Goal: Task Accomplishment & Management: Complete application form

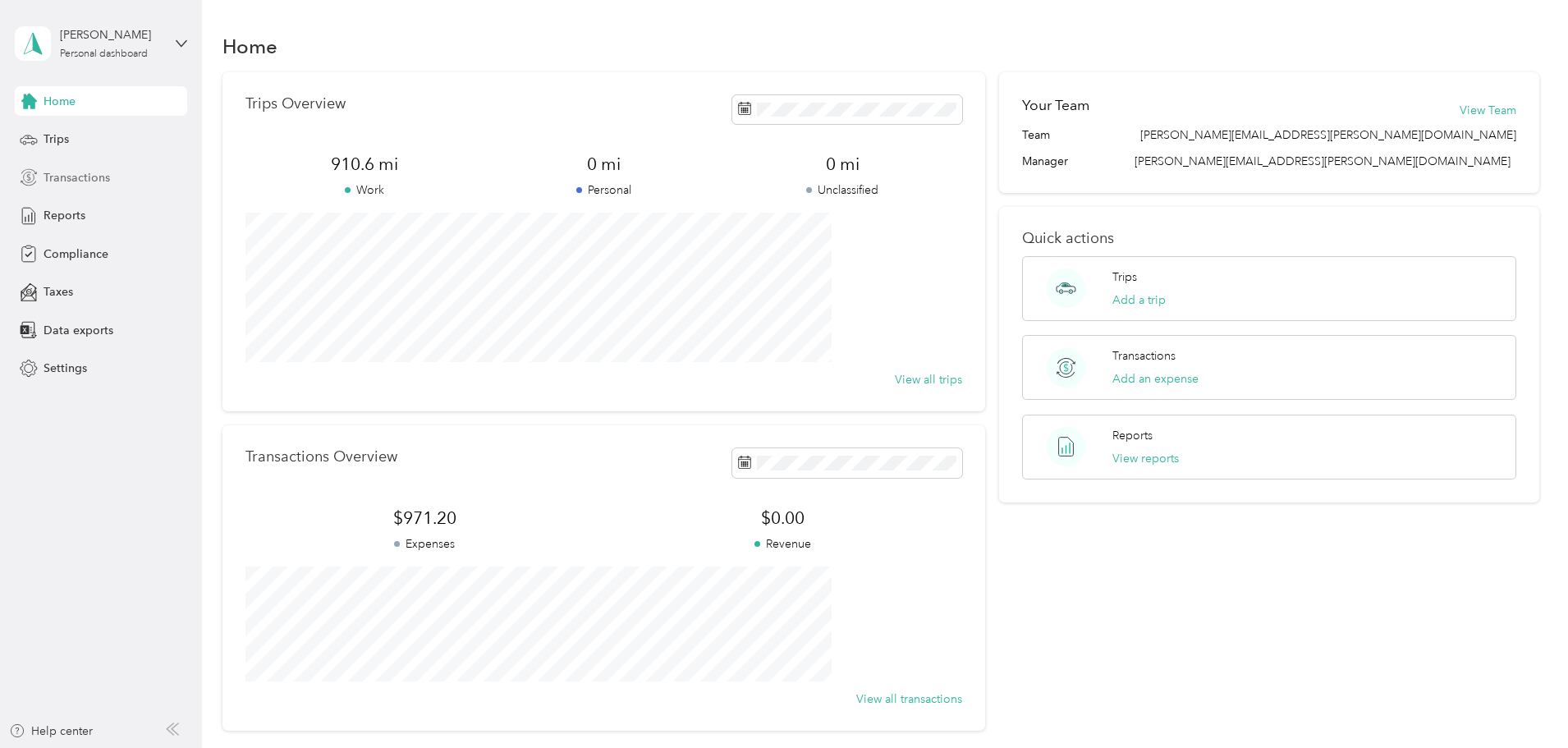
click at [86, 181] on span "Transactions" at bounding box center [77, 177] width 66 height 17
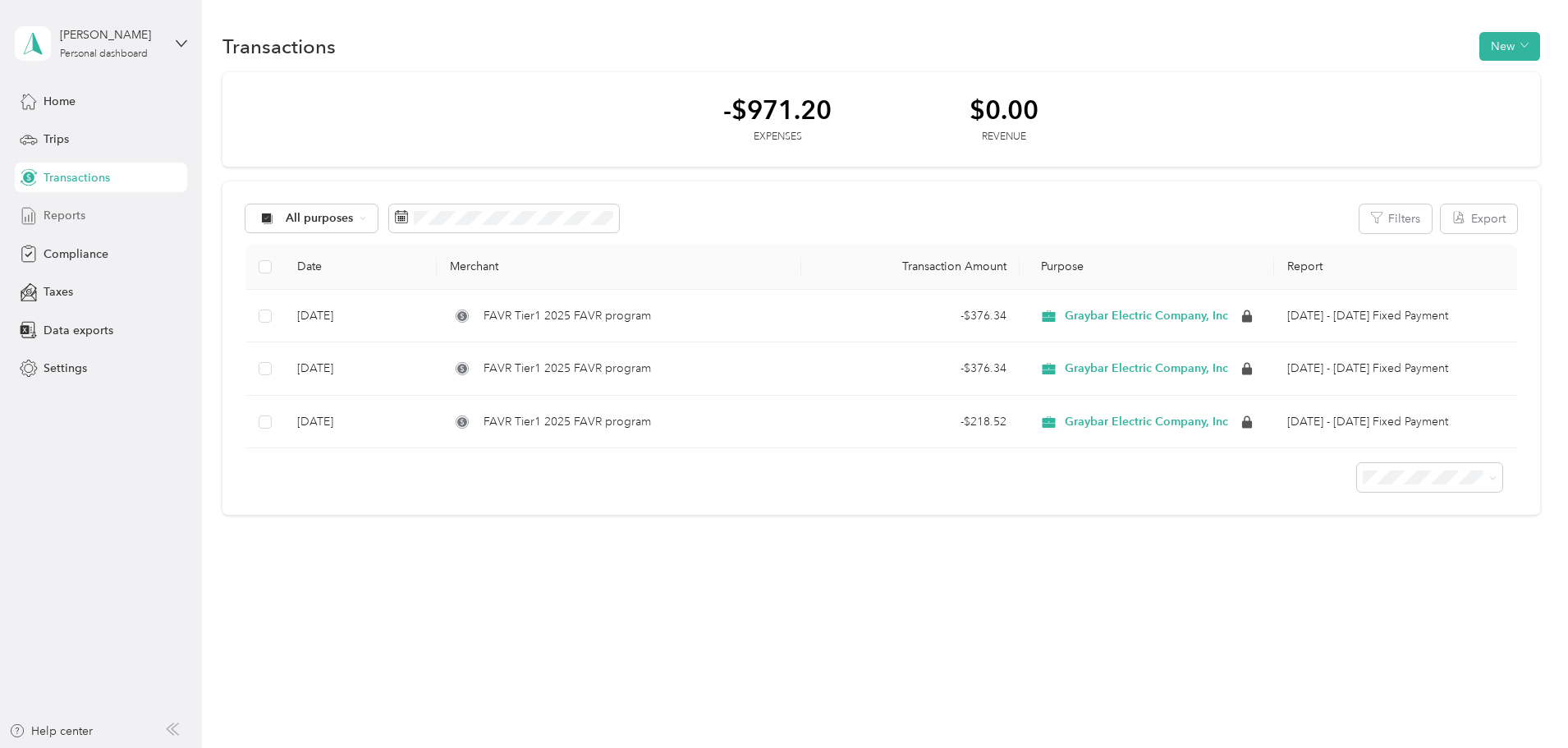
click at [66, 214] on span "Reports" at bounding box center [65, 215] width 42 height 17
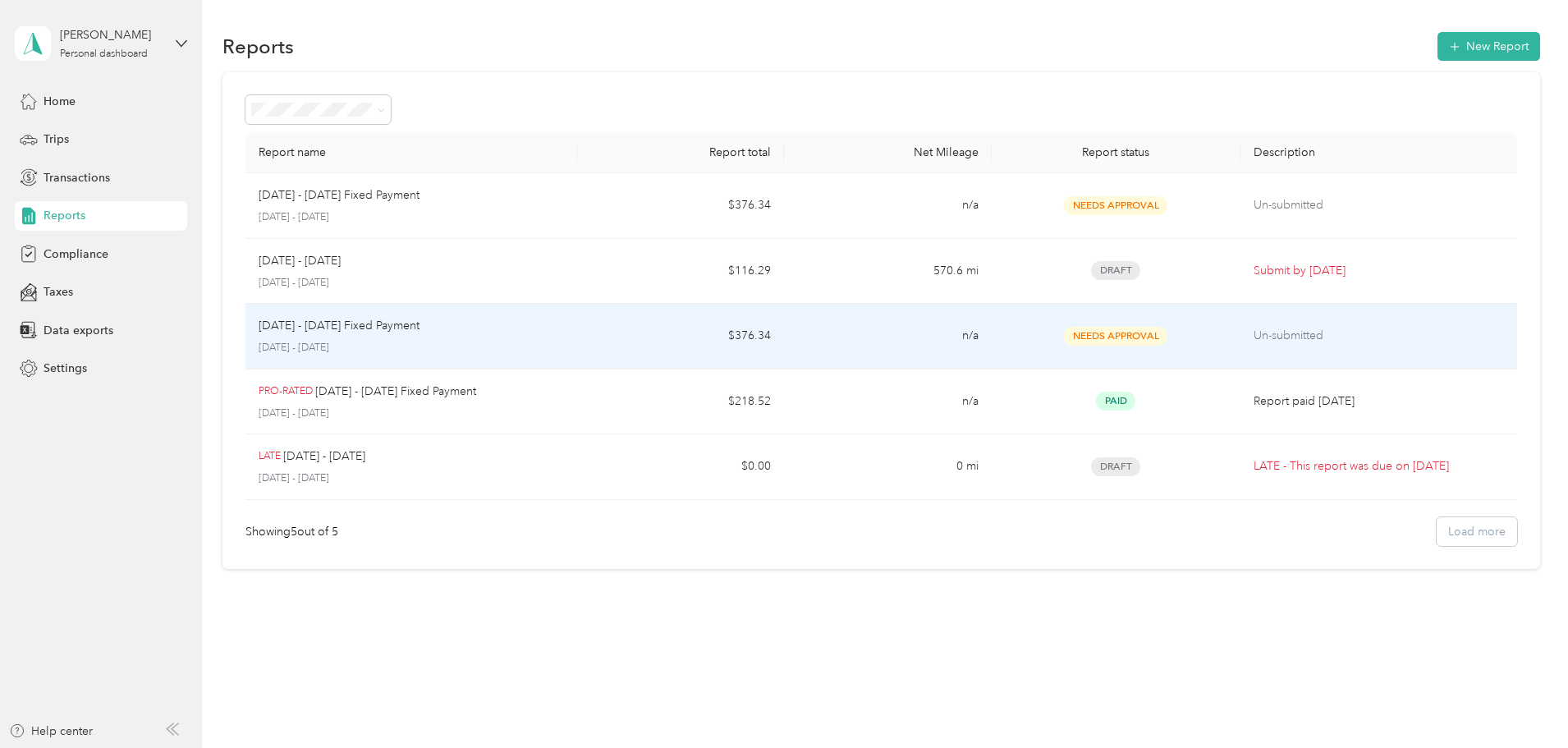
click at [1254, 331] on p "Un-submitted" at bounding box center [1379, 335] width 250 height 18
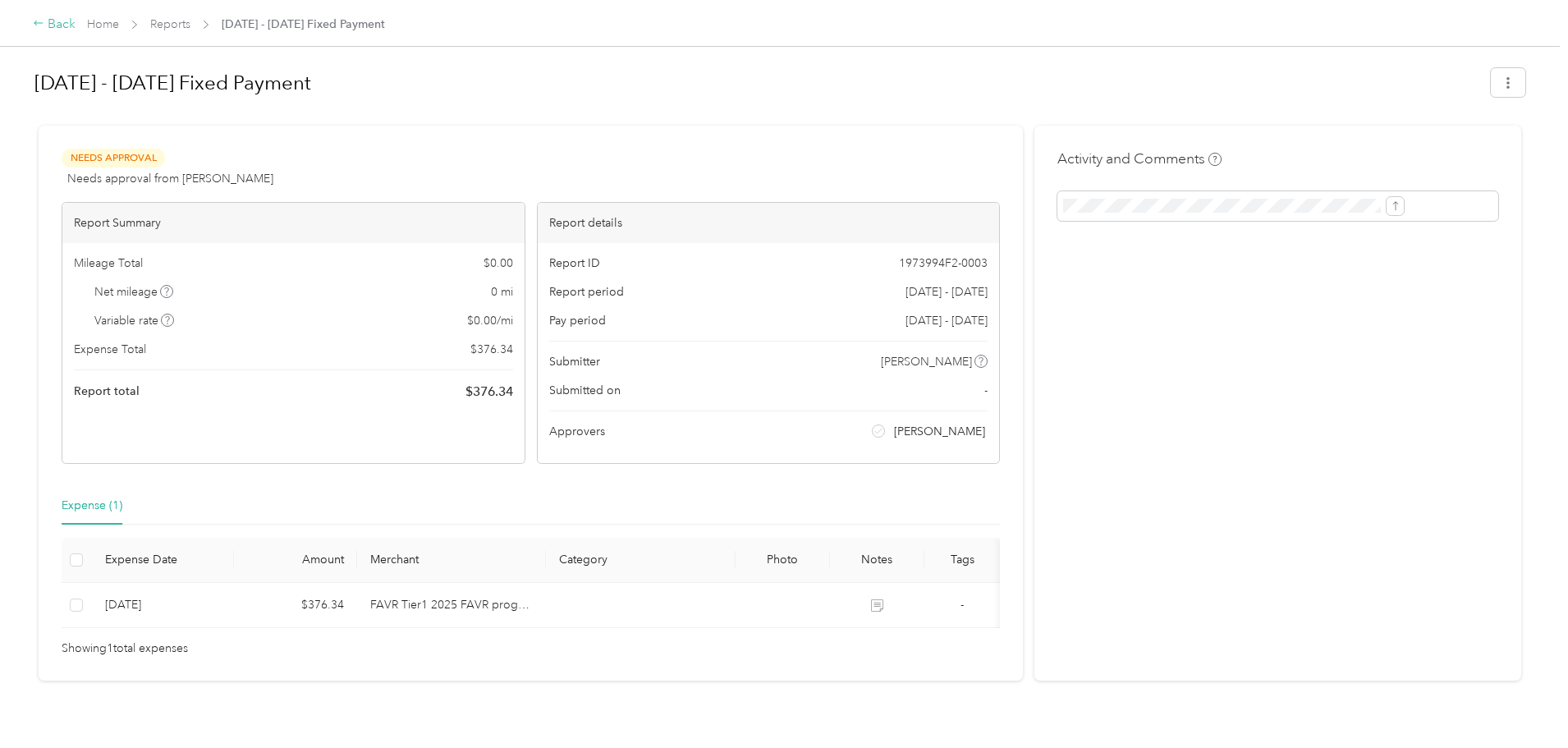
click at [75, 24] on div "Back" at bounding box center [55, 25] width 43 height 20
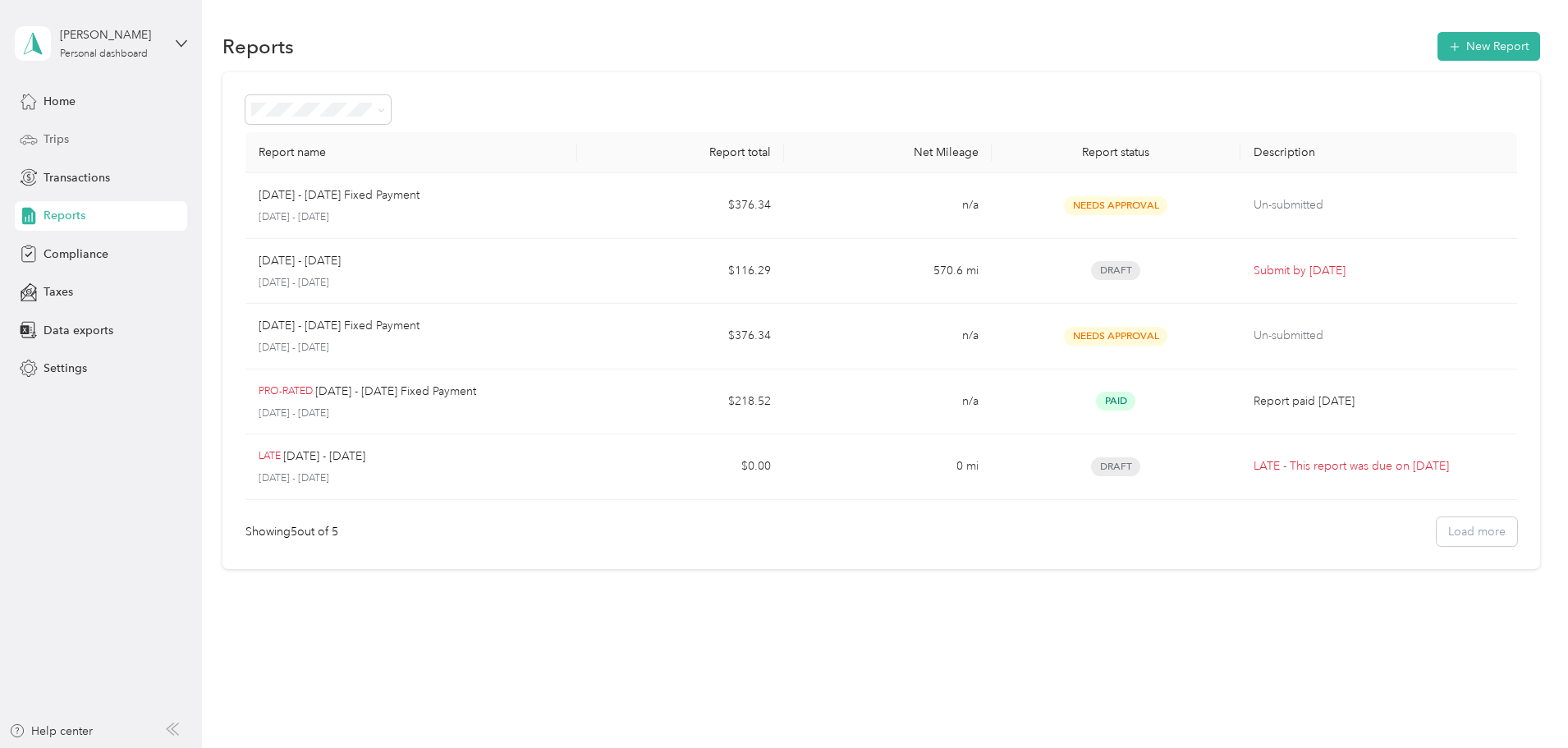
click at [47, 135] on span "Trips" at bounding box center [56, 139] width 26 height 17
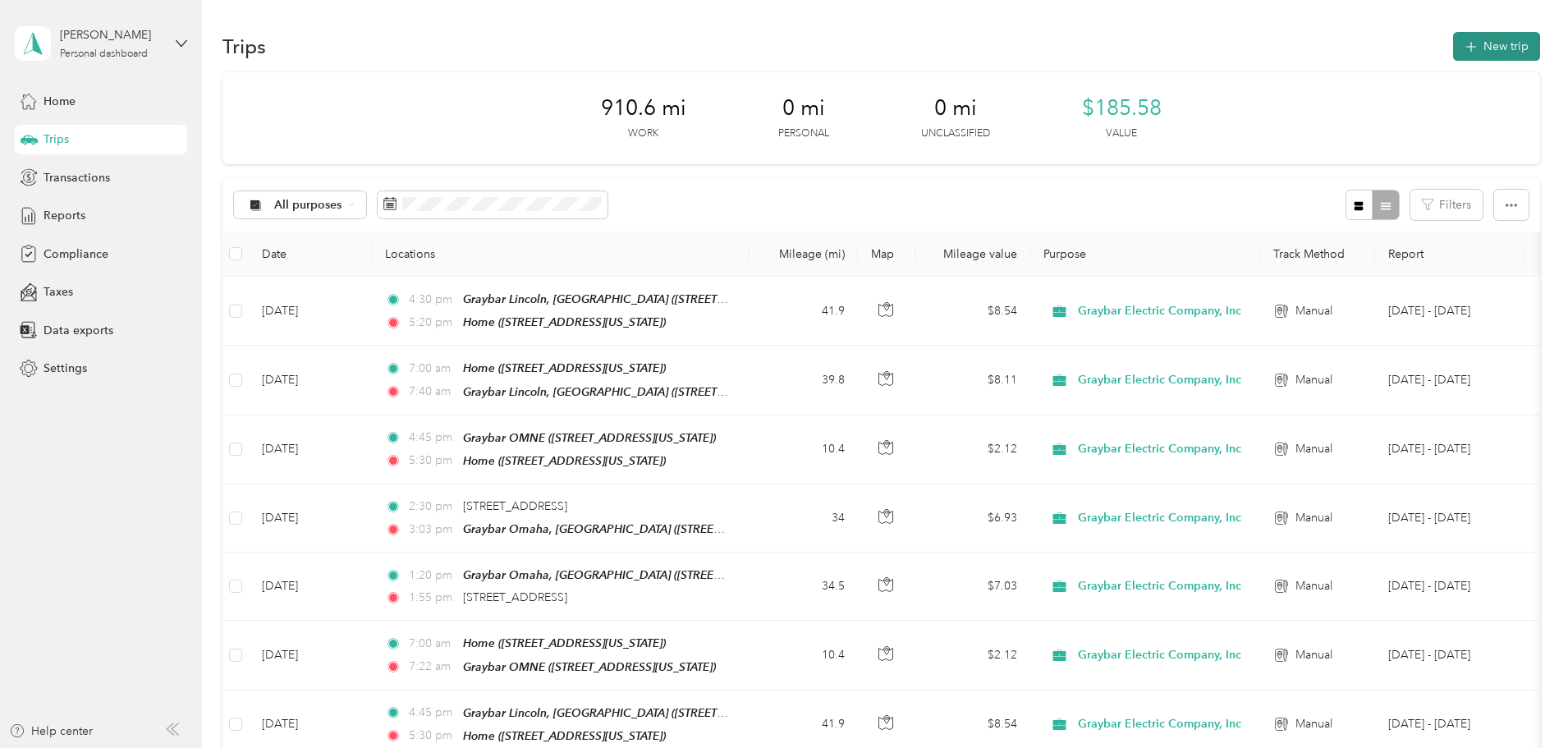
click at [1454, 45] on button "New trip" at bounding box center [1497, 46] width 87 height 29
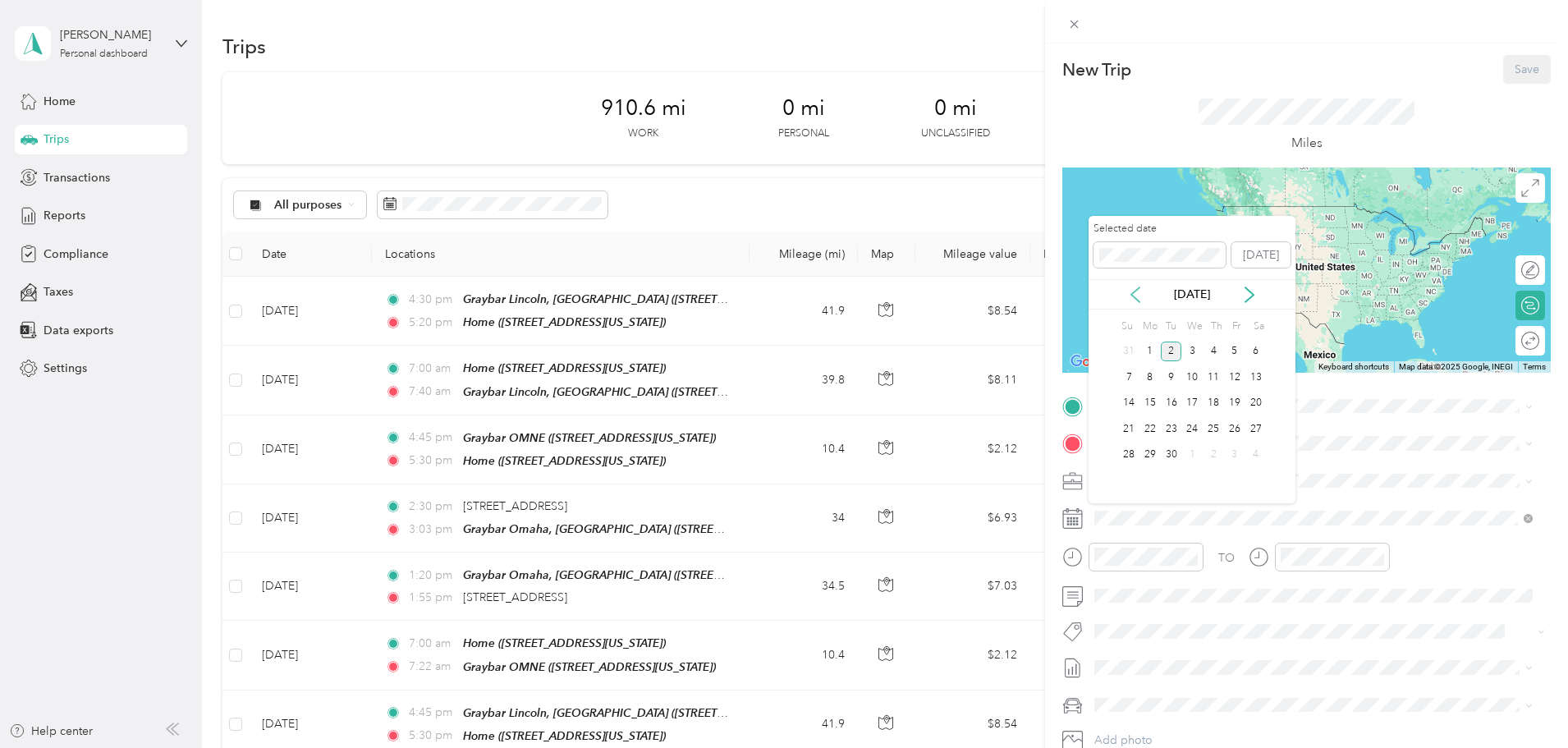
click at [1130, 298] on icon at bounding box center [1135, 295] width 17 height 17
click at [1168, 446] on div "26" at bounding box center [1172, 455] width 22 height 21
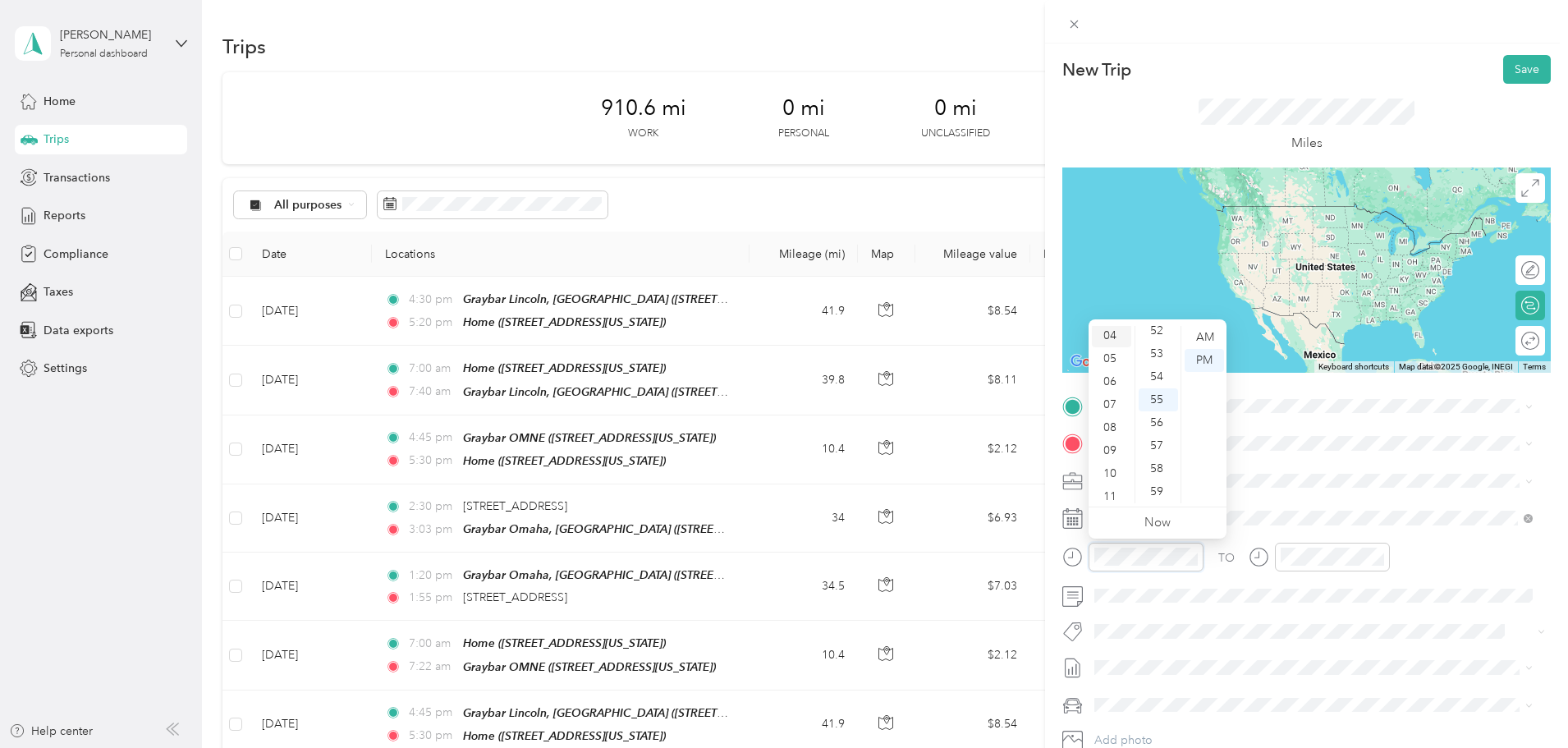
scroll to position [99, 0]
click at [1111, 462] on div "10" at bounding box center [1112, 469] width 40 height 23
click at [1111, 469] on div "10" at bounding box center [1112, 469] width 40 height 23
click at [1156, 385] on div "40" at bounding box center [1159, 384] width 40 height 23
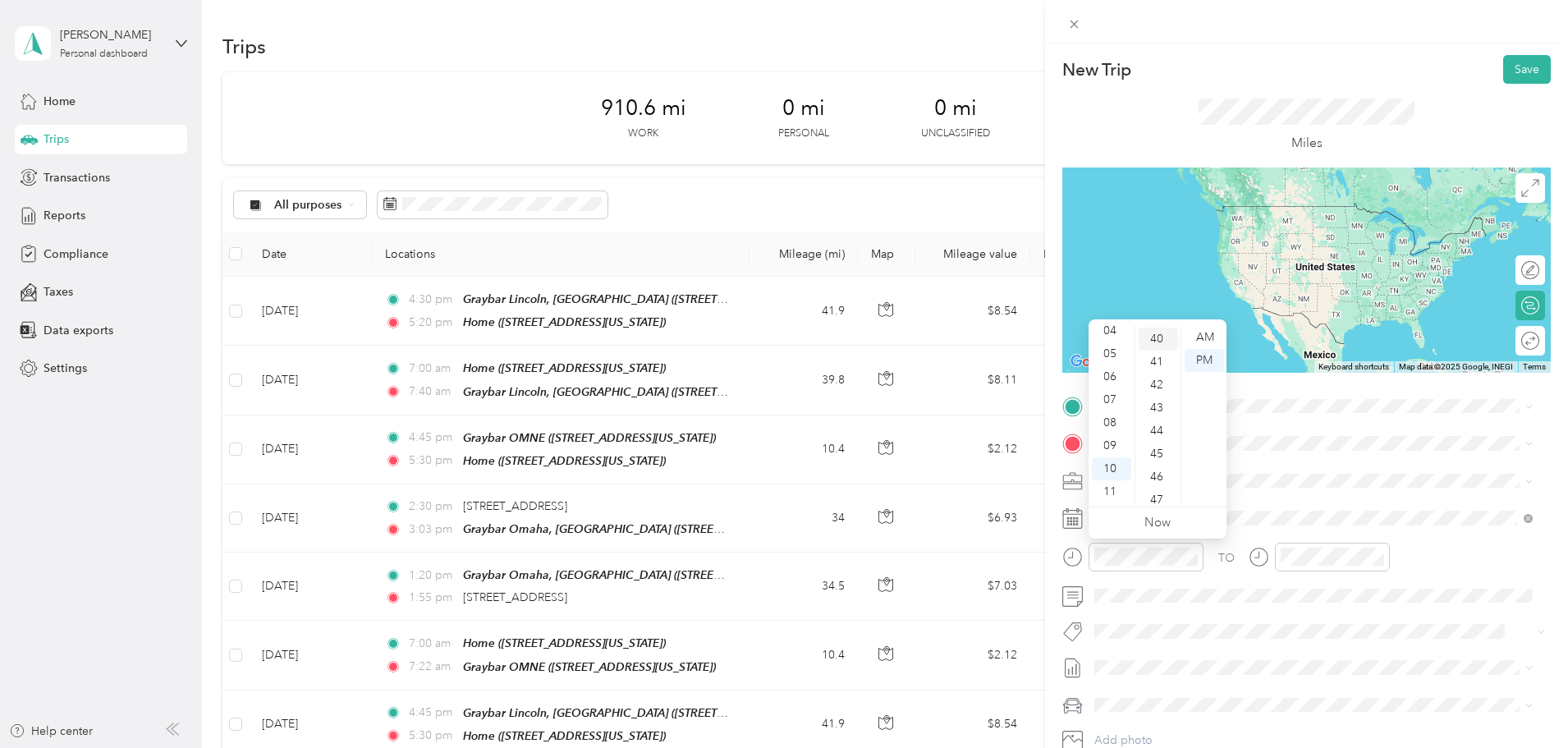
scroll to position [919, 0]
click at [1208, 334] on div "AM" at bounding box center [1205, 337] width 40 height 23
click at [1218, 335] on div "AM" at bounding box center [1205, 337] width 40 height 23
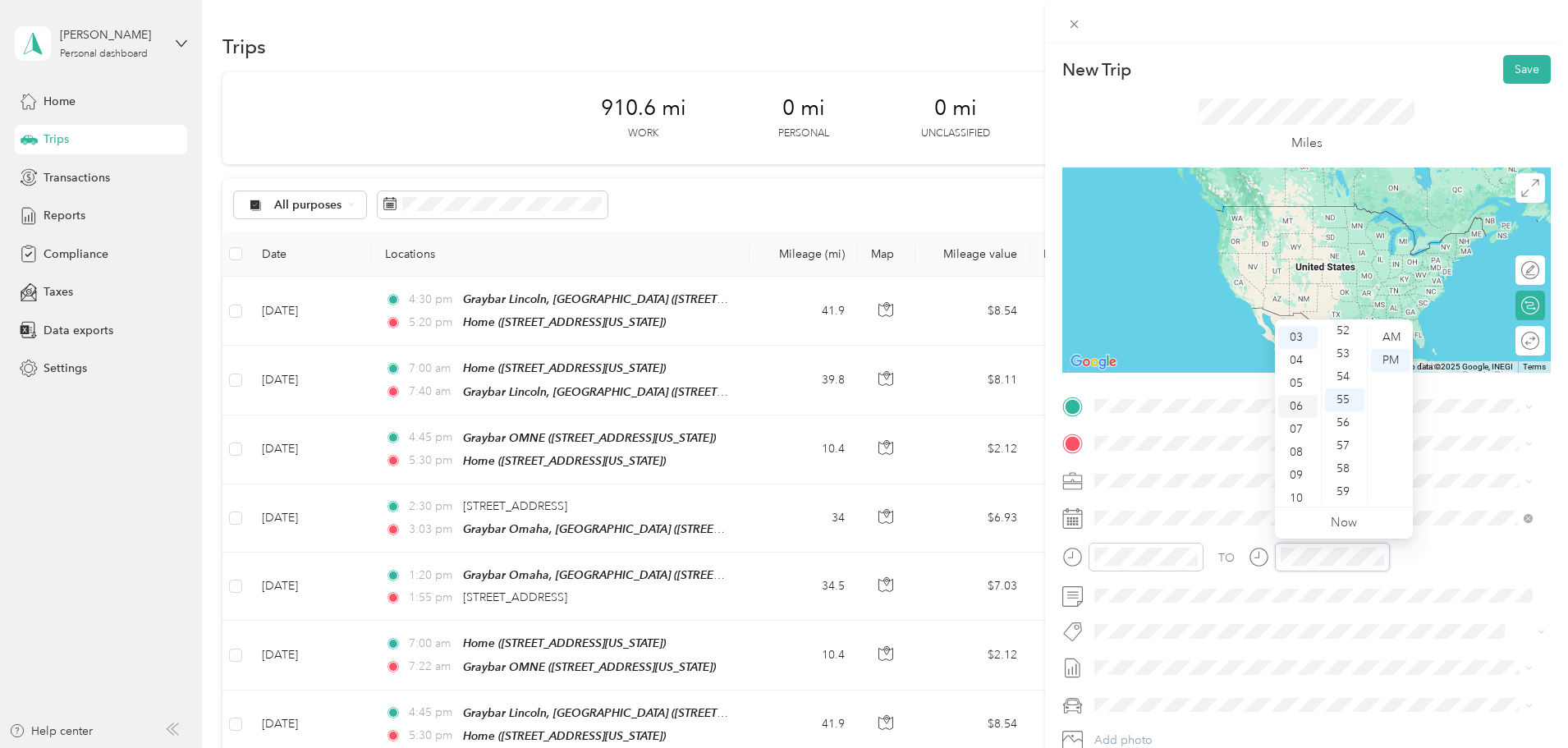
scroll to position [99, 0]
click at [1306, 488] on div "11" at bounding box center [1299, 492] width 40 height 23
click at [1347, 326] on div "00" at bounding box center [1345, 337] width 40 height 23
click at [1377, 338] on div "AM" at bounding box center [1391, 337] width 40 height 23
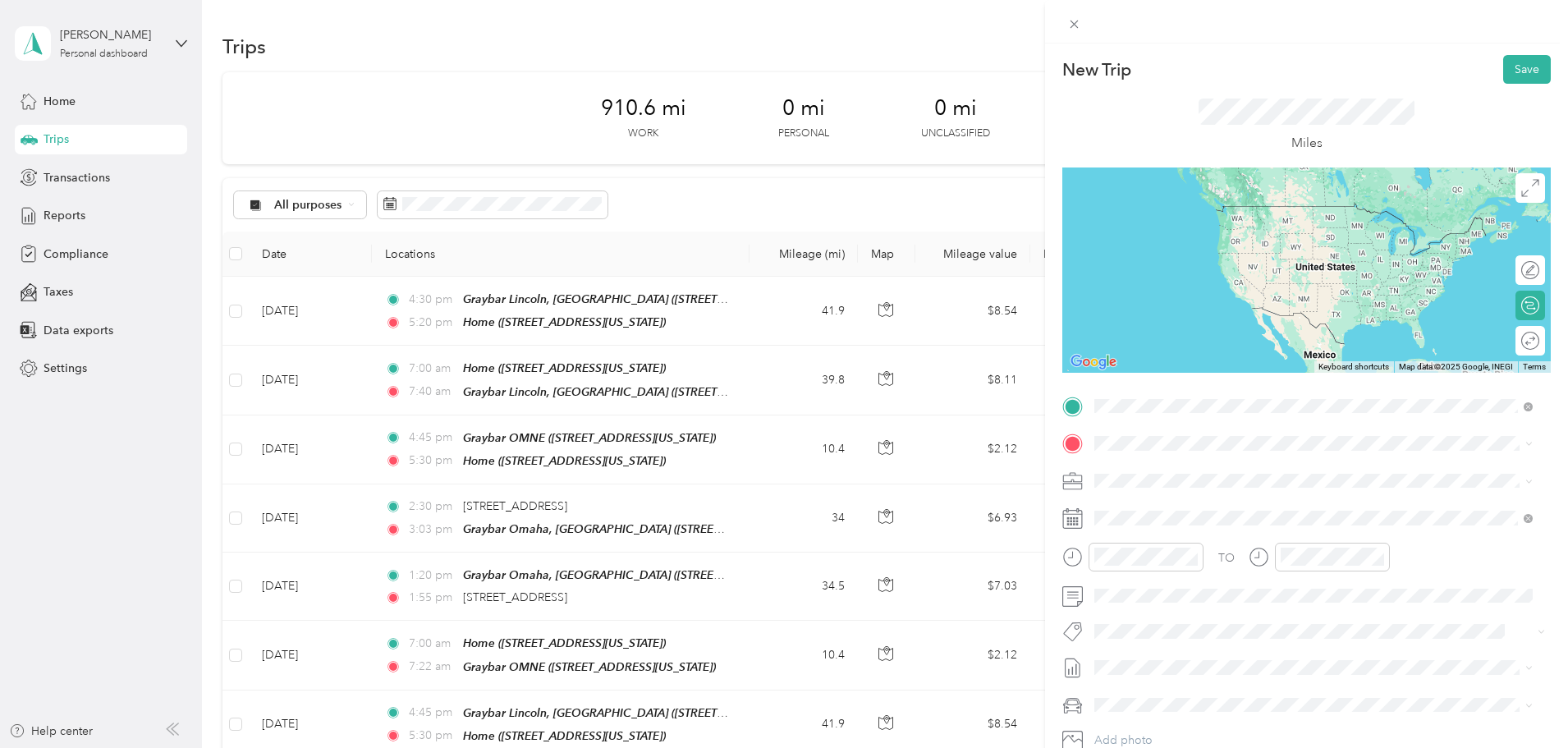
click at [1191, 487] on span "4360 South 90th Street, 68127, Omaha, Nebraska, United States" at bounding box center [1207, 490] width 164 height 14
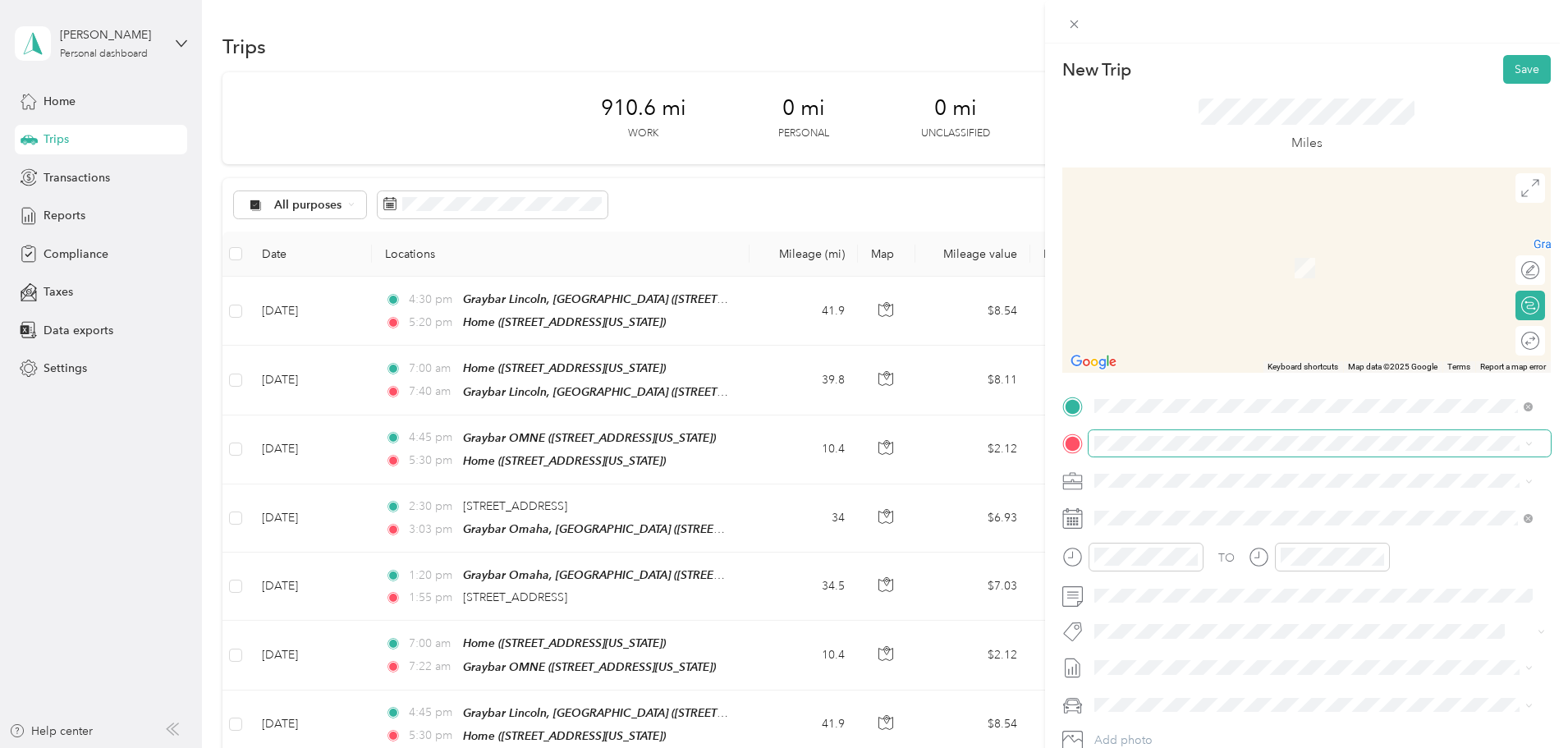
click at [1210, 433] on span at bounding box center [1320, 443] width 462 height 27
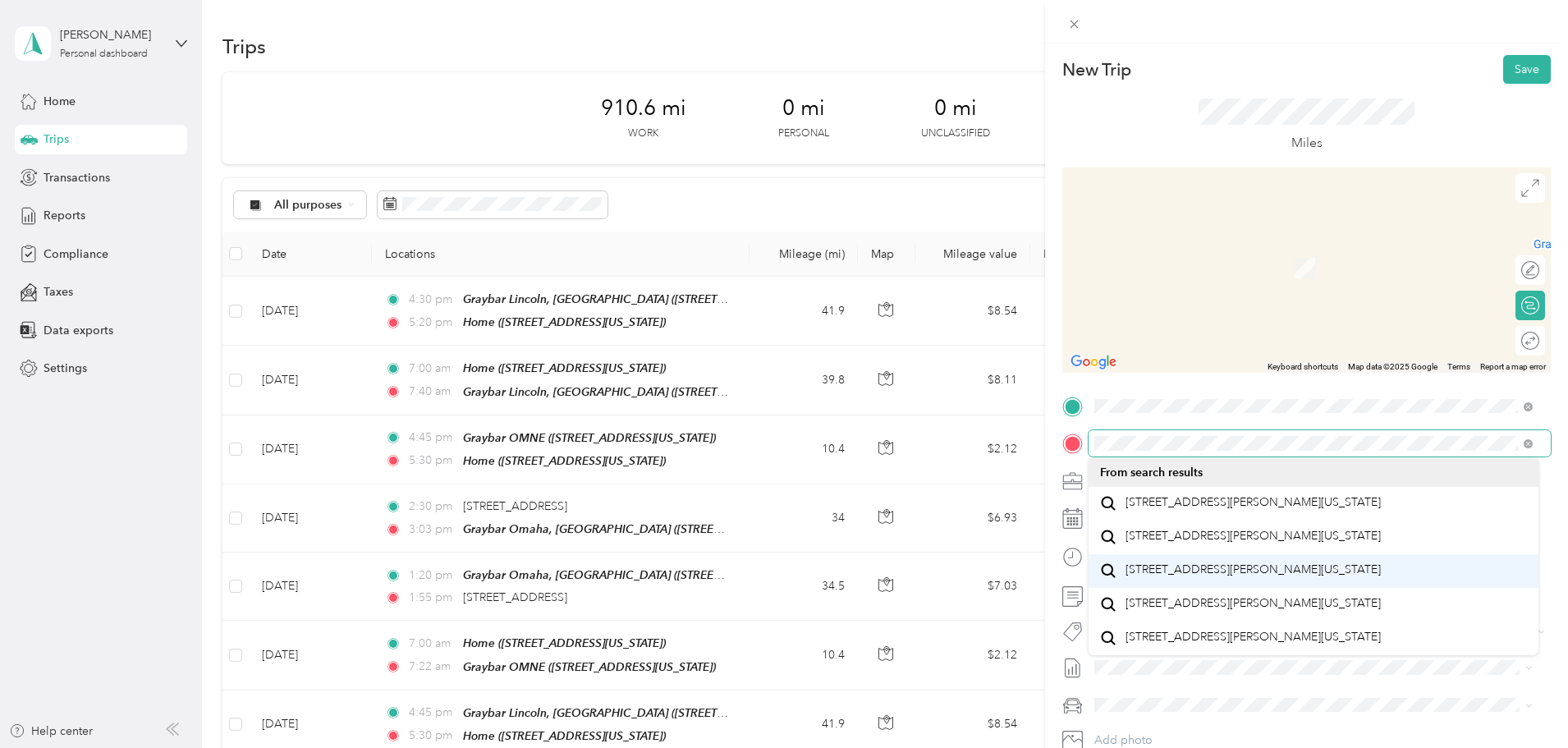
scroll to position [29, 0]
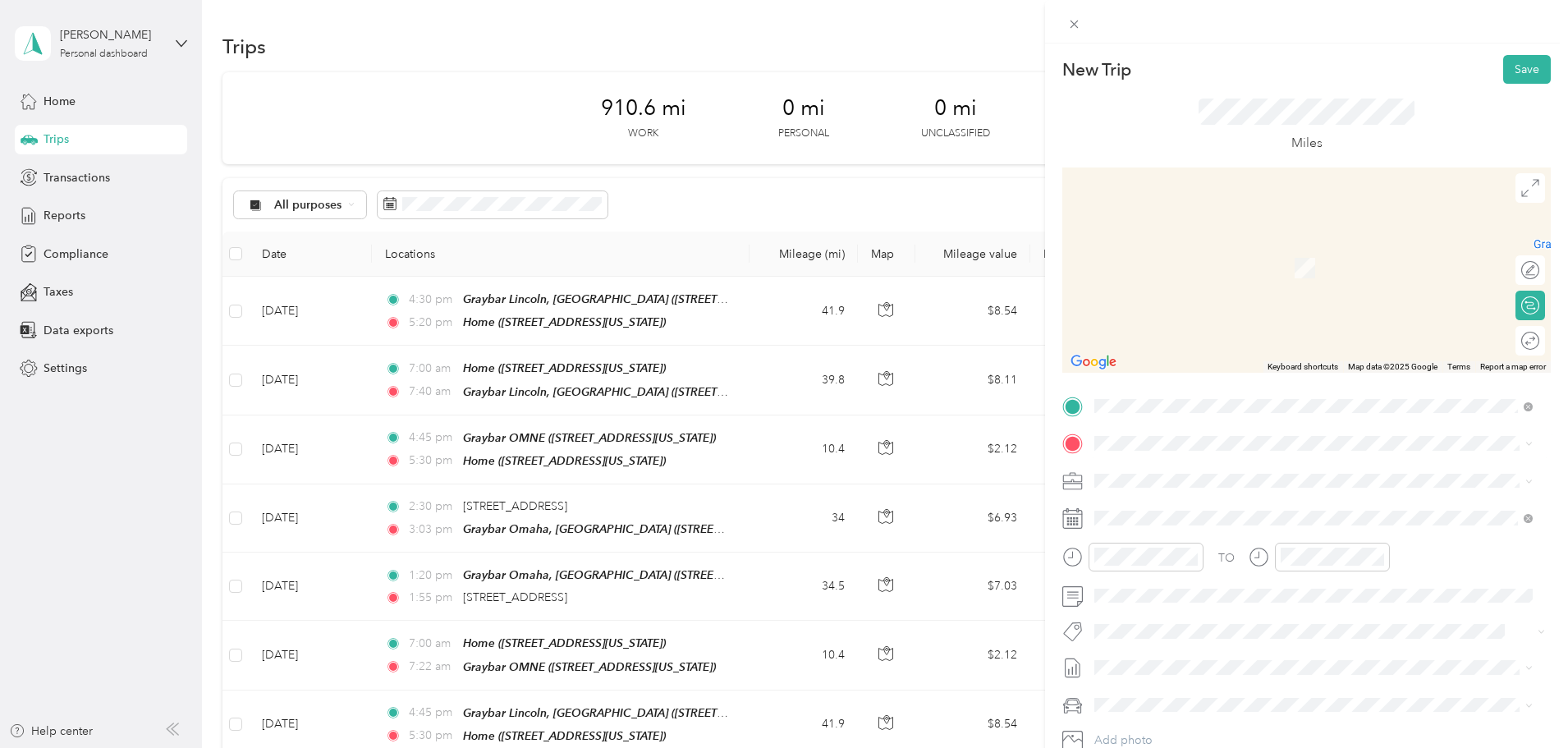
click at [1229, 506] on span "1400 Douglas Street Omaha, Nebraska 68179, United States" at bounding box center [1253, 501] width 255 height 15
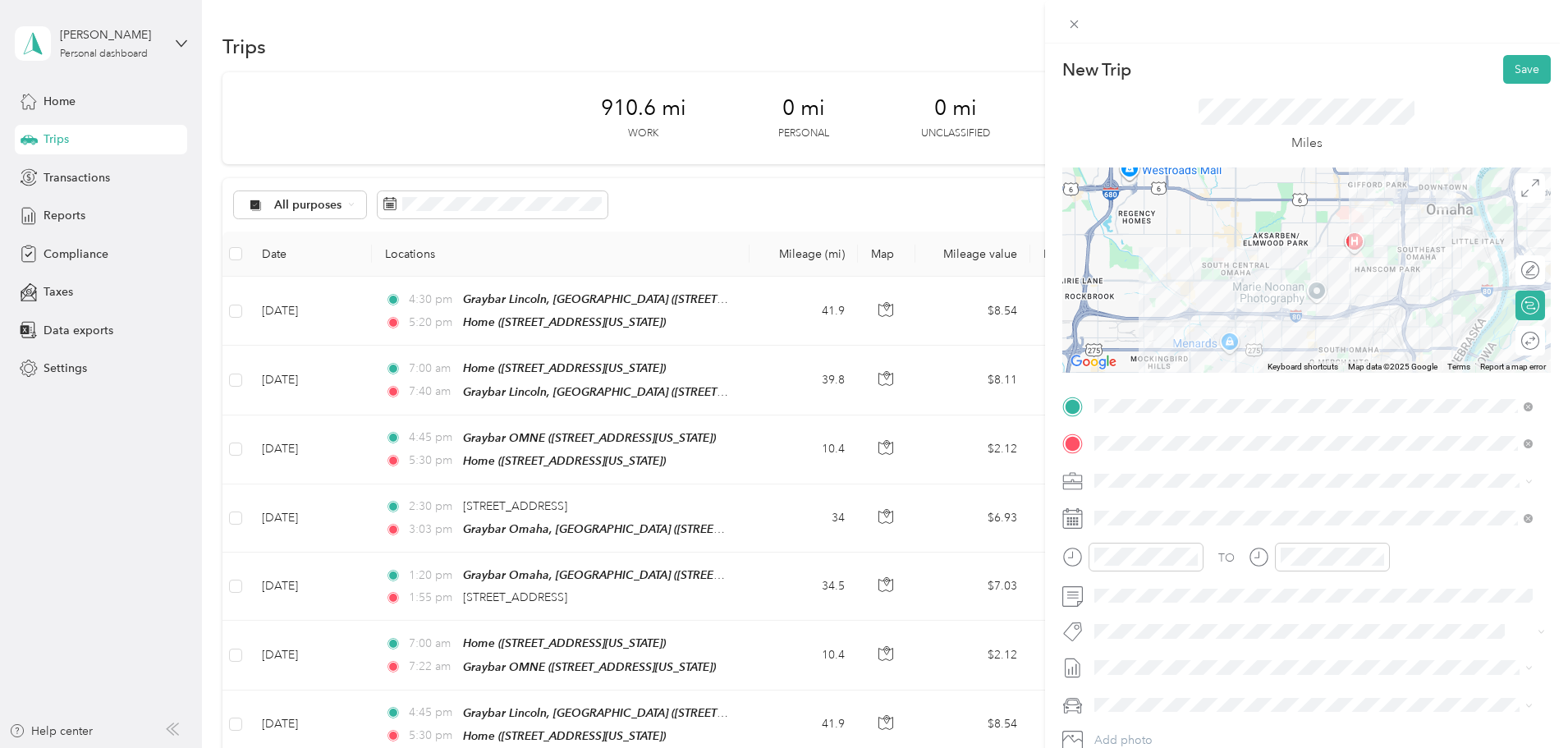
click at [1284, 510] on div "Graybar Electric Company, Inc" at bounding box center [1304, 504] width 407 height 17
click at [1507, 66] on button "Save" at bounding box center [1527, 69] width 47 height 29
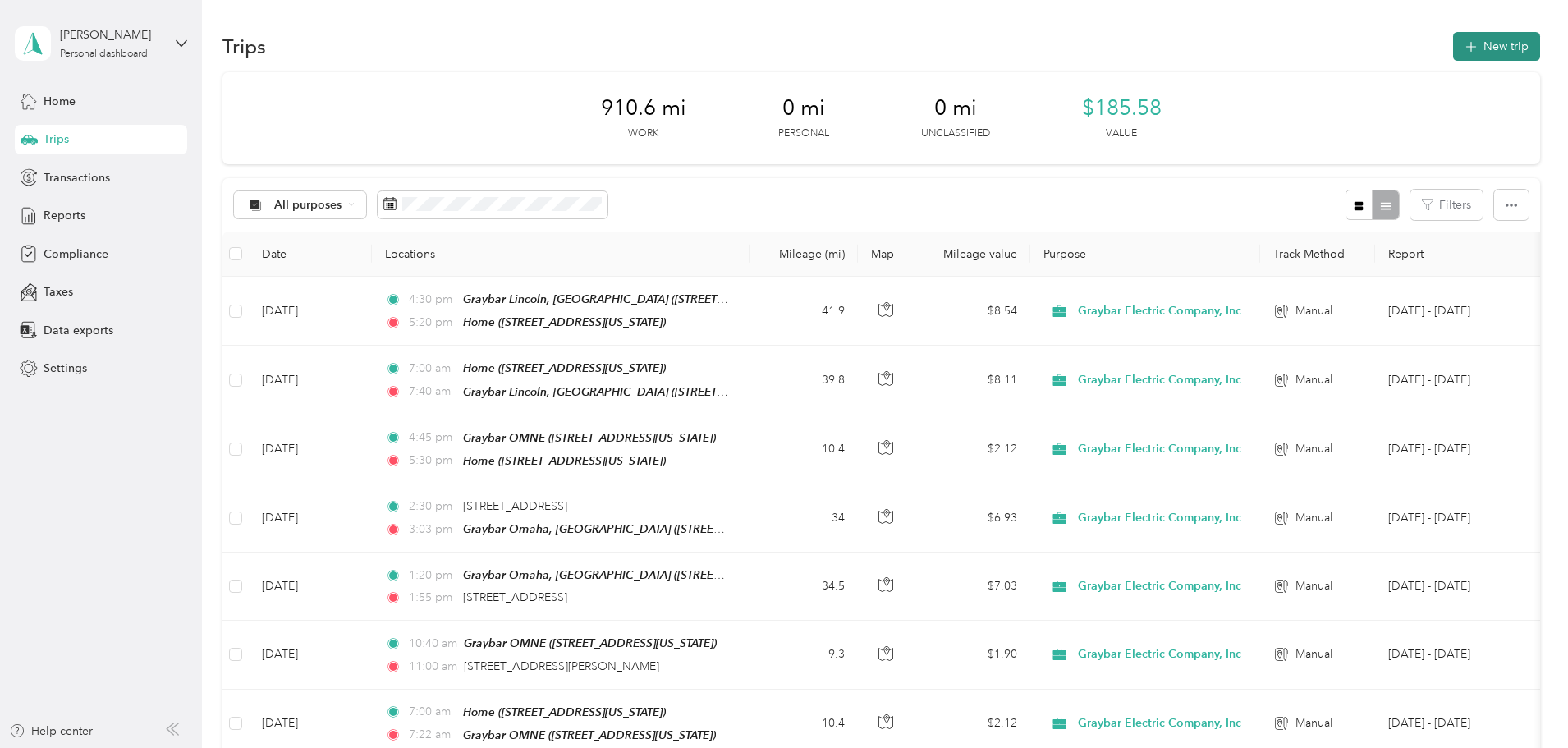
click at [1462, 45] on icon "button" at bounding box center [1471, 47] width 19 height 19
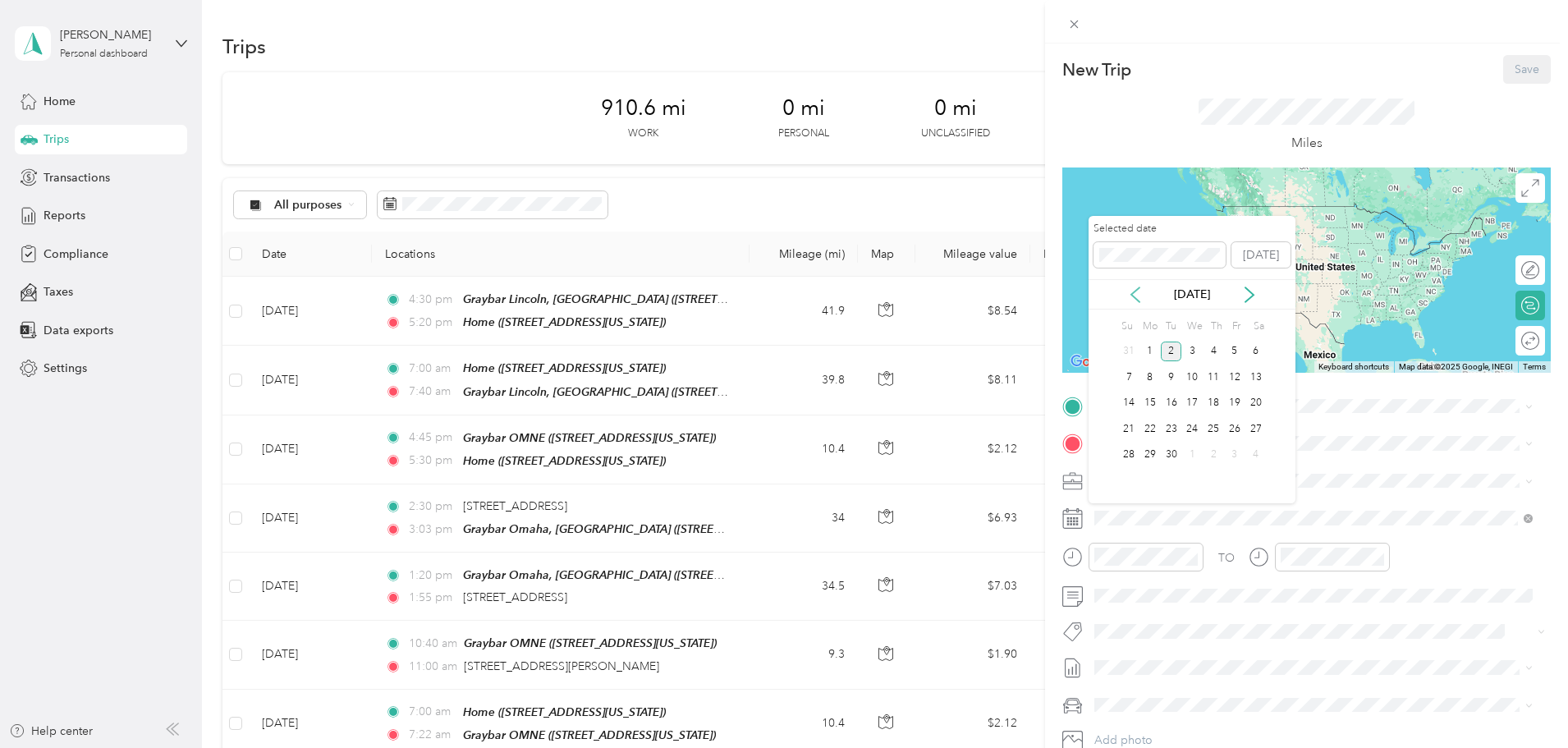
click at [1141, 292] on icon at bounding box center [1135, 295] width 17 height 17
click at [1170, 454] on div "26" at bounding box center [1172, 455] width 22 height 21
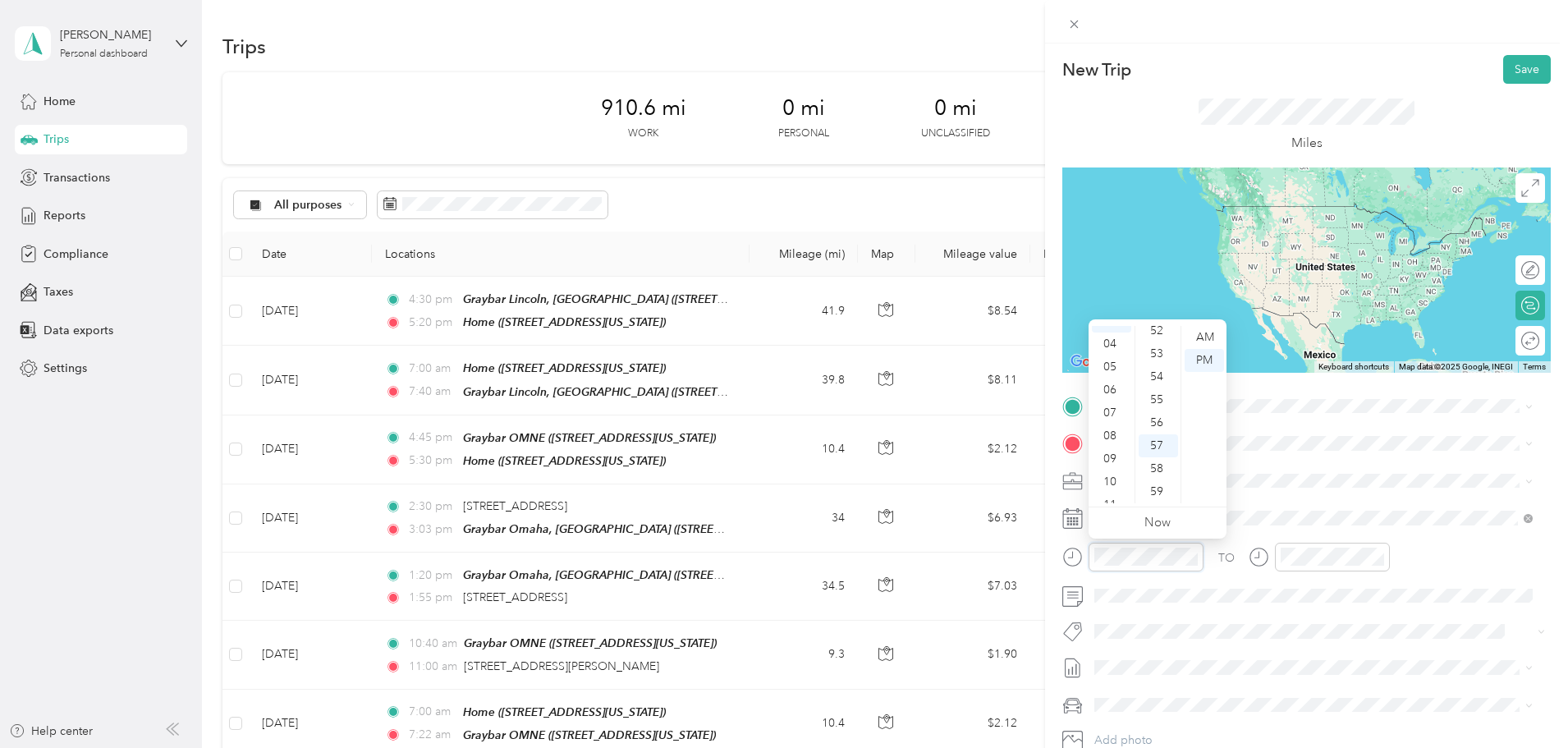
scroll to position [99, 0]
click at [1107, 490] on div "11" at bounding box center [1112, 492] width 40 height 23
click at [1211, 340] on div "AM" at bounding box center [1205, 337] width 40 height 23
click at [1161, 335] on div "00" at bounding box center [1159, 337] width 40 height 23
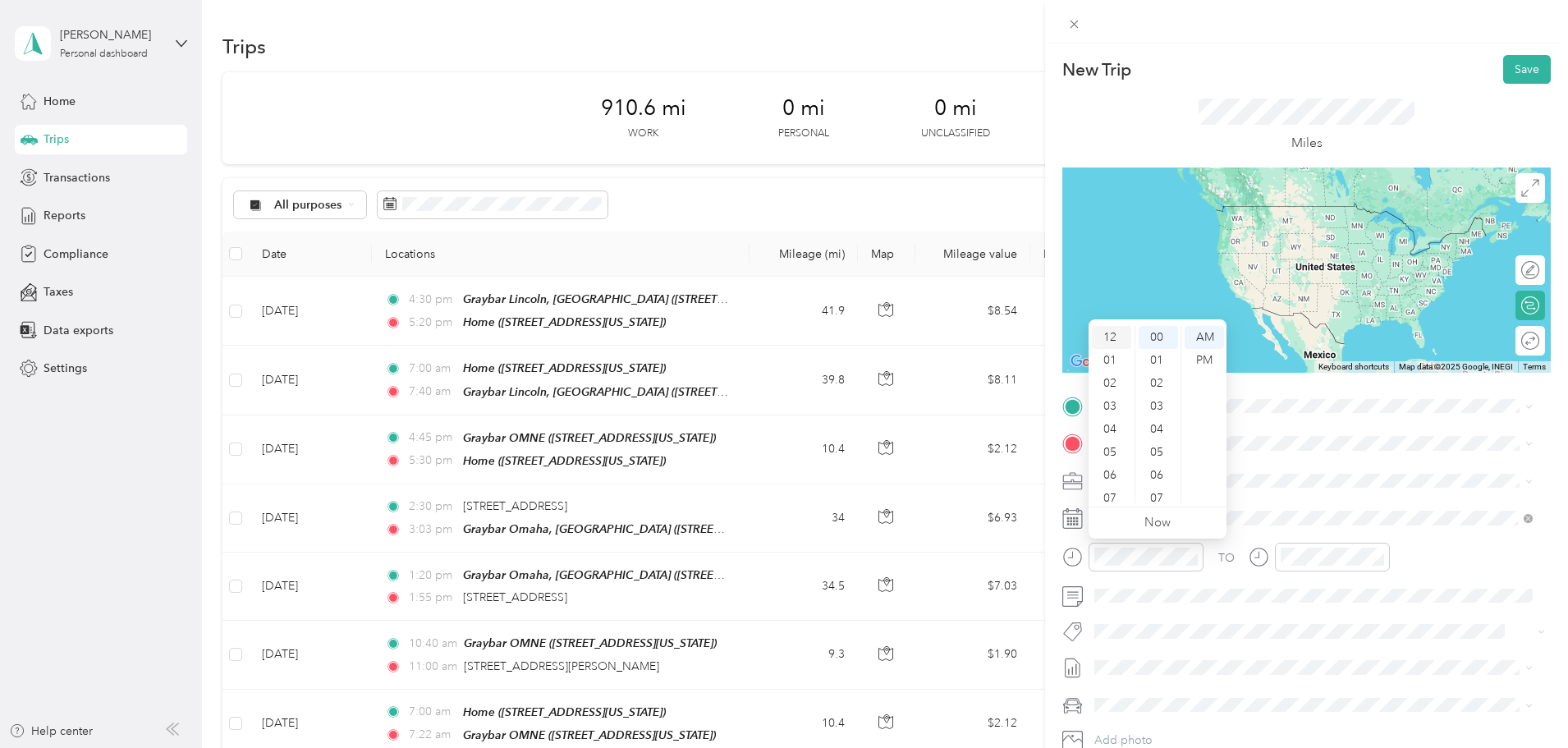
click at [1117, 331] on div "12" at bounding box center [1112, 337] width 40 height 23
click at [1210, 358] on div "PM" at bounding box center [1205, 360] width 40 height 23
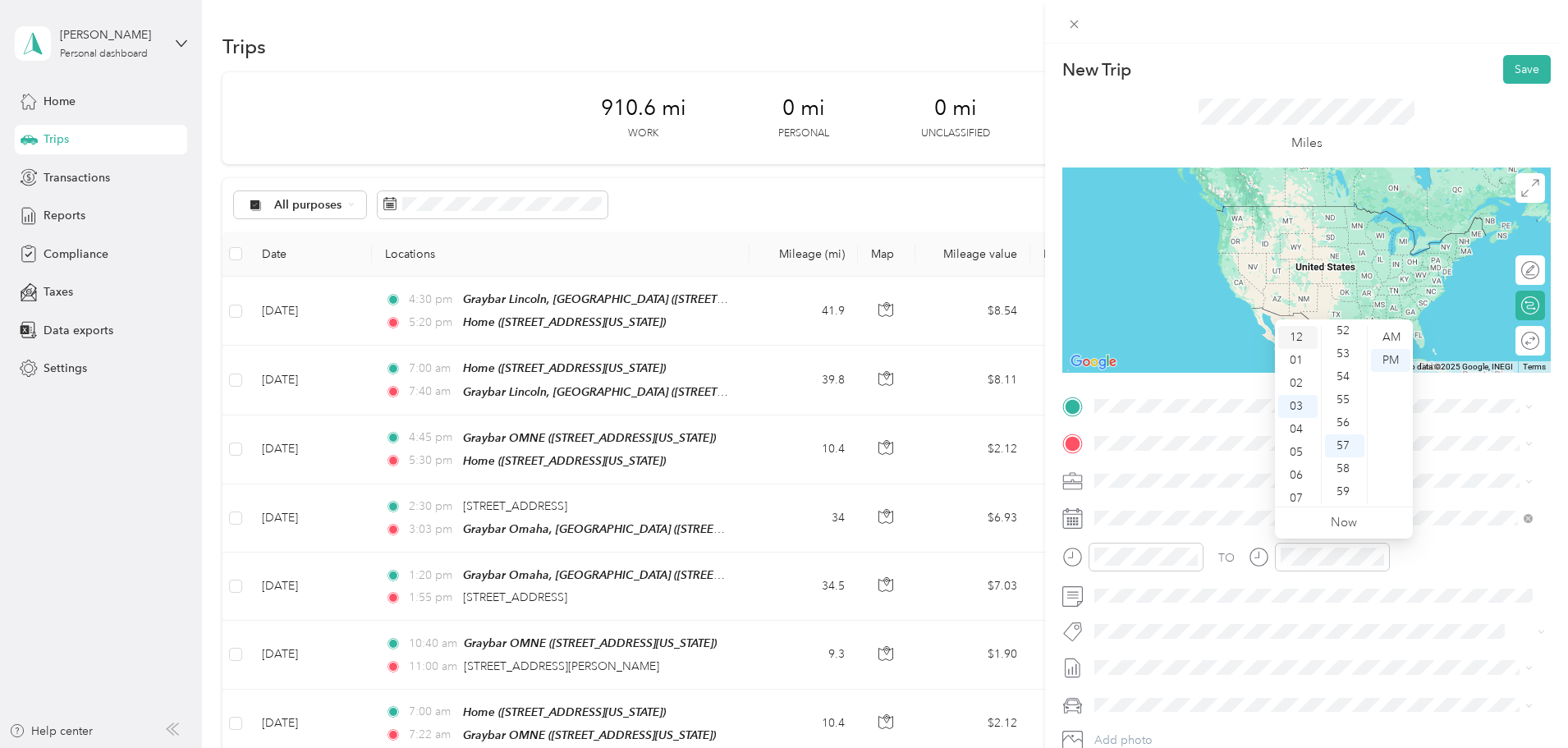
click at [1302, 336] on div "12" at bounding box center [1299, 337] width 40 height 23
click at [1344, 382] on div "20" at bounding box center [1345, 387] width 40 height 23
click at [1207, 466] on span "1400 Douglas Street Omaha, Nebraska 68179, United States" at bounding box center [1253, 466] width 255 height 15
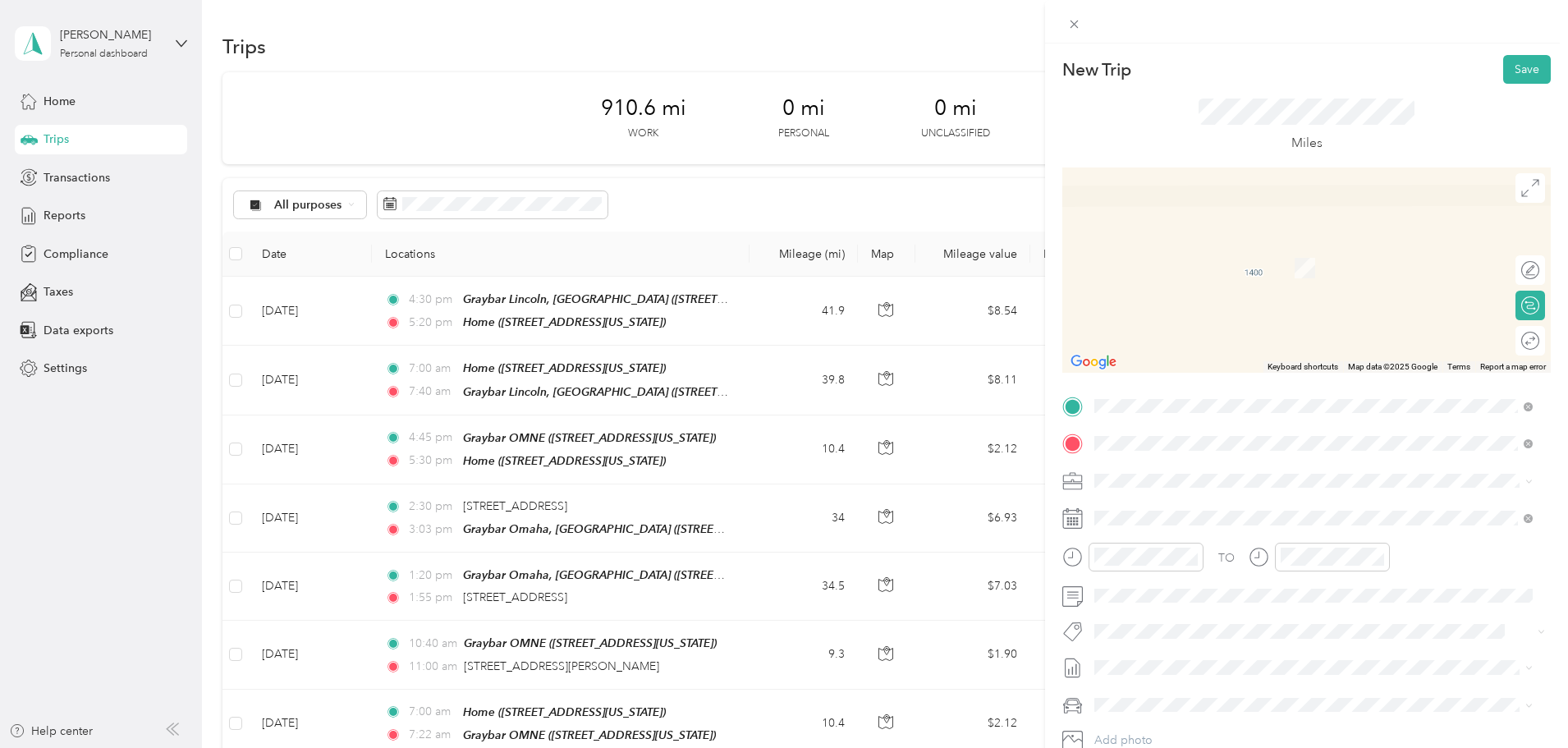
click at [1208, 519] on span "4360 South 90th Street, 68127, Omaha, Nebraska, United States" at bounding box center [1207, 526] width 164 height 14
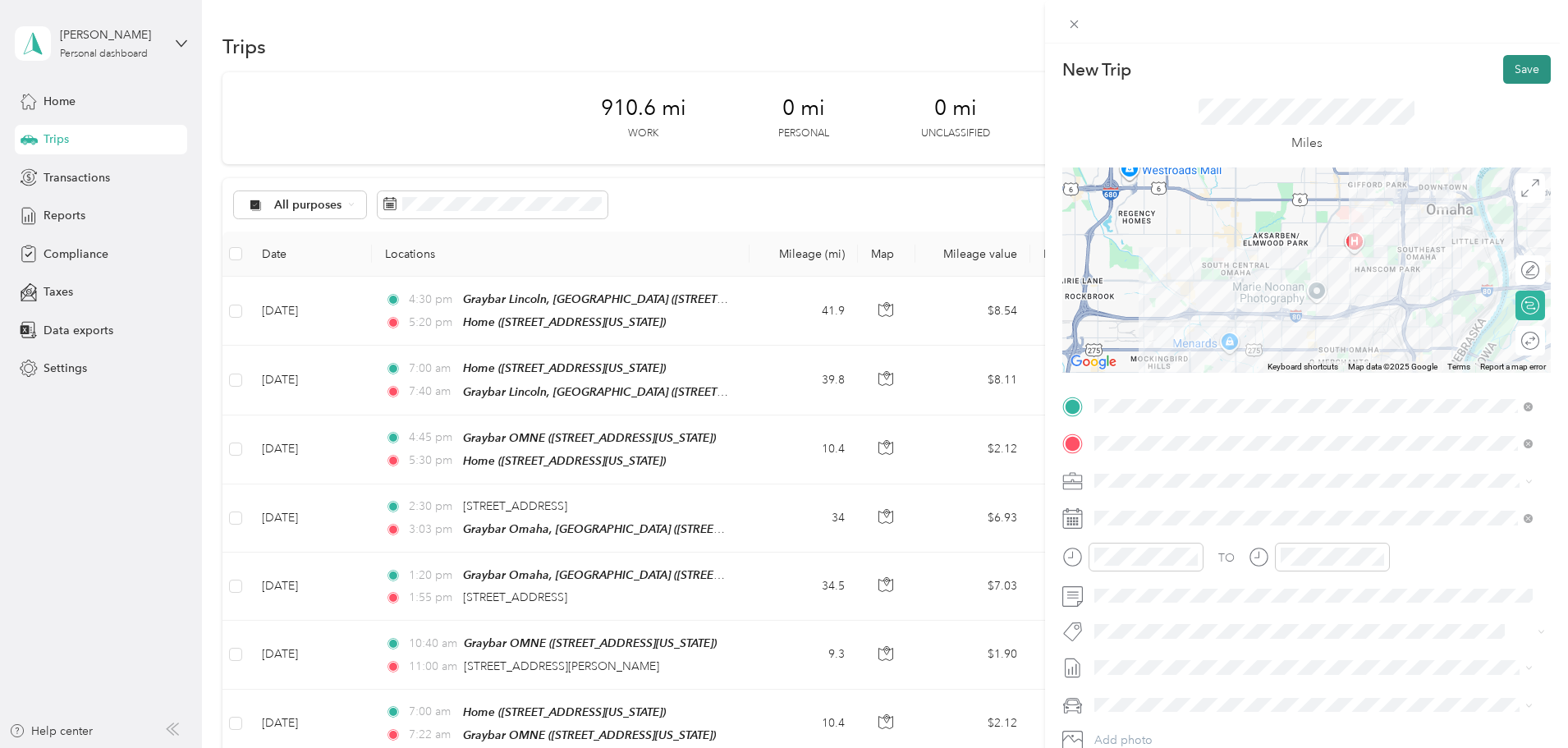
click at [1511, 55] on button "Save" at bounding box center [1527, 69] width 47 height 29
click at [1508, 63] on button "Save" at bounding box center [1527, 69] width 47 height 29
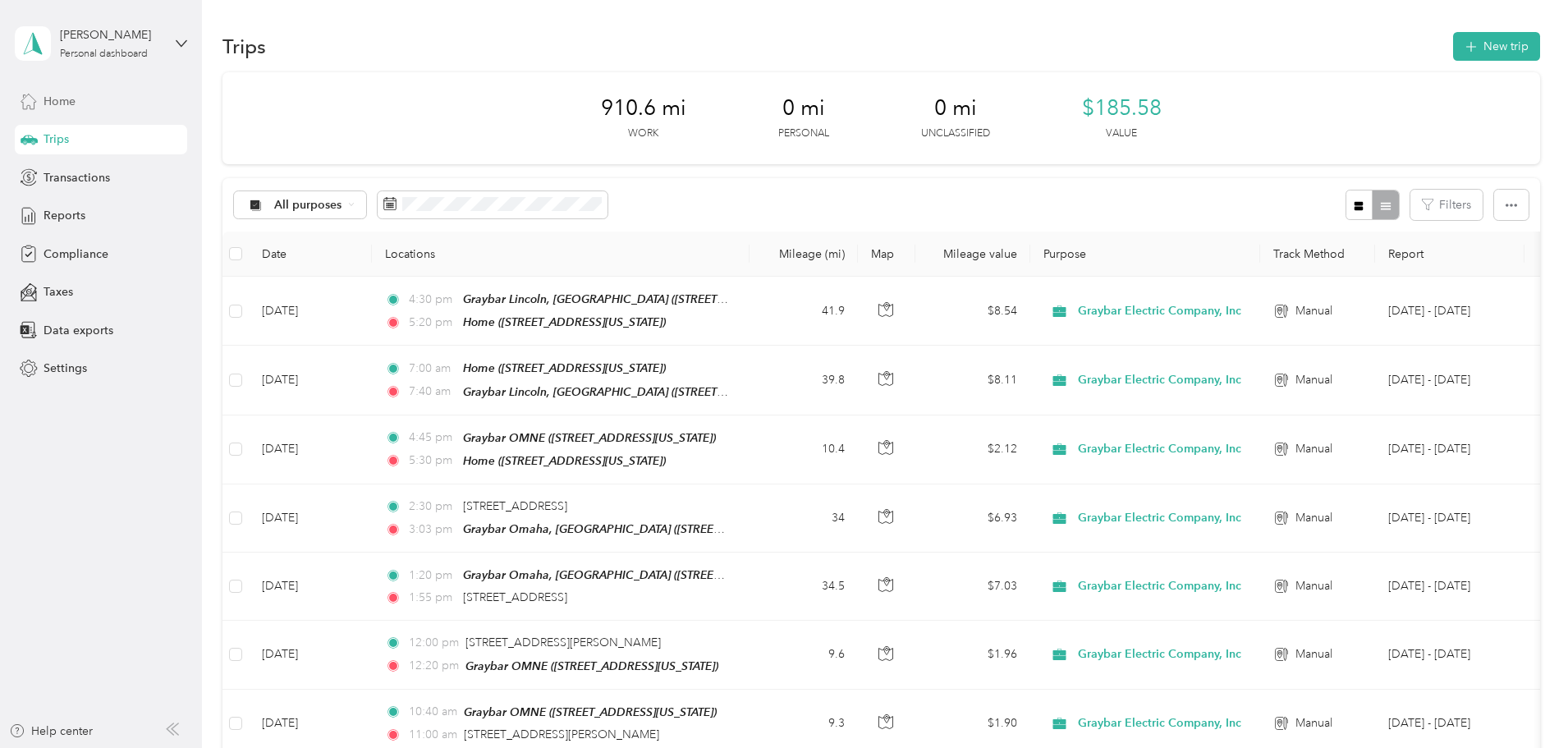
click at [51, 100] on span "Home" at bounding box center [60, 101] width 32 height 17
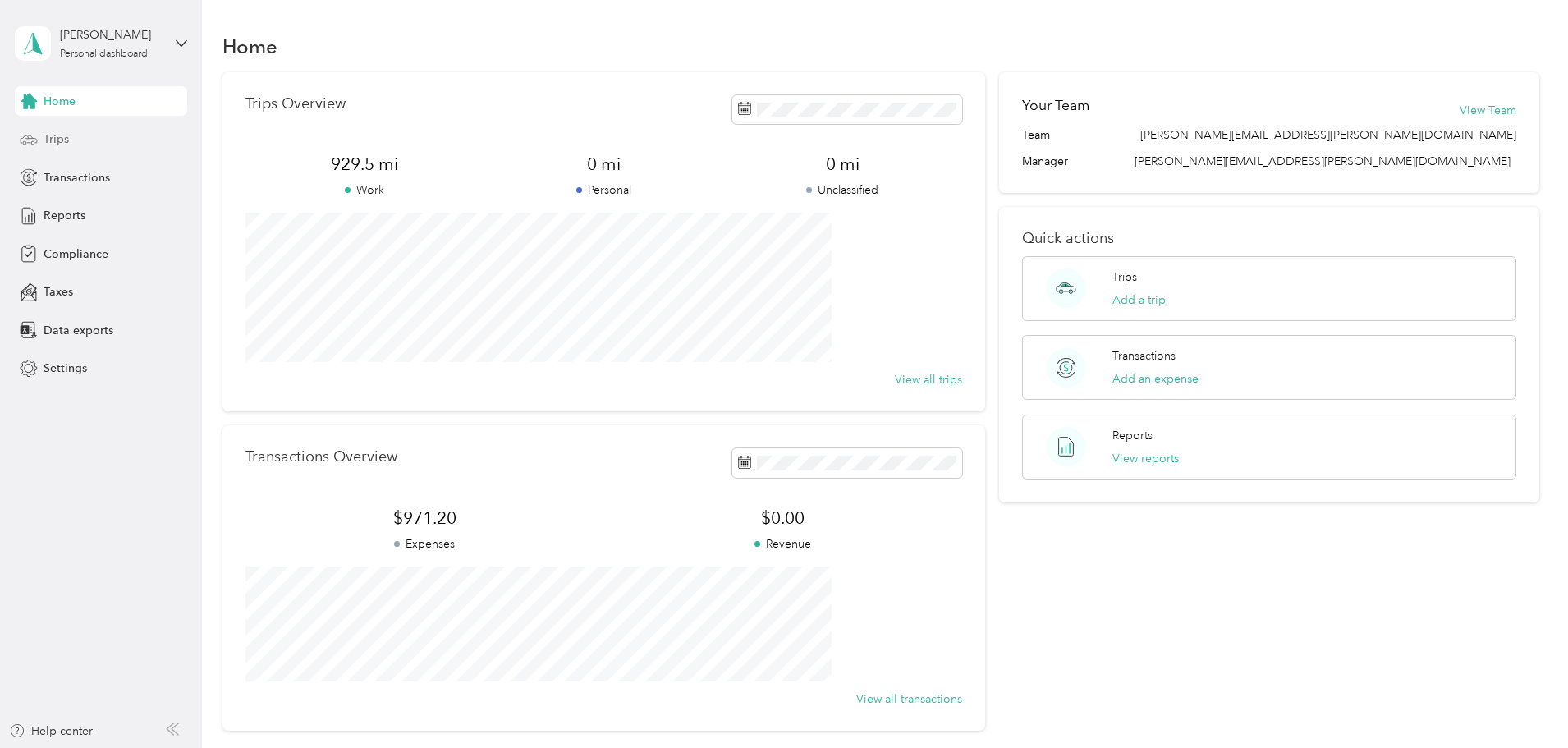
click at [51, 136] on span "Trips" at bounding box center [56, 139] width 26 height 17
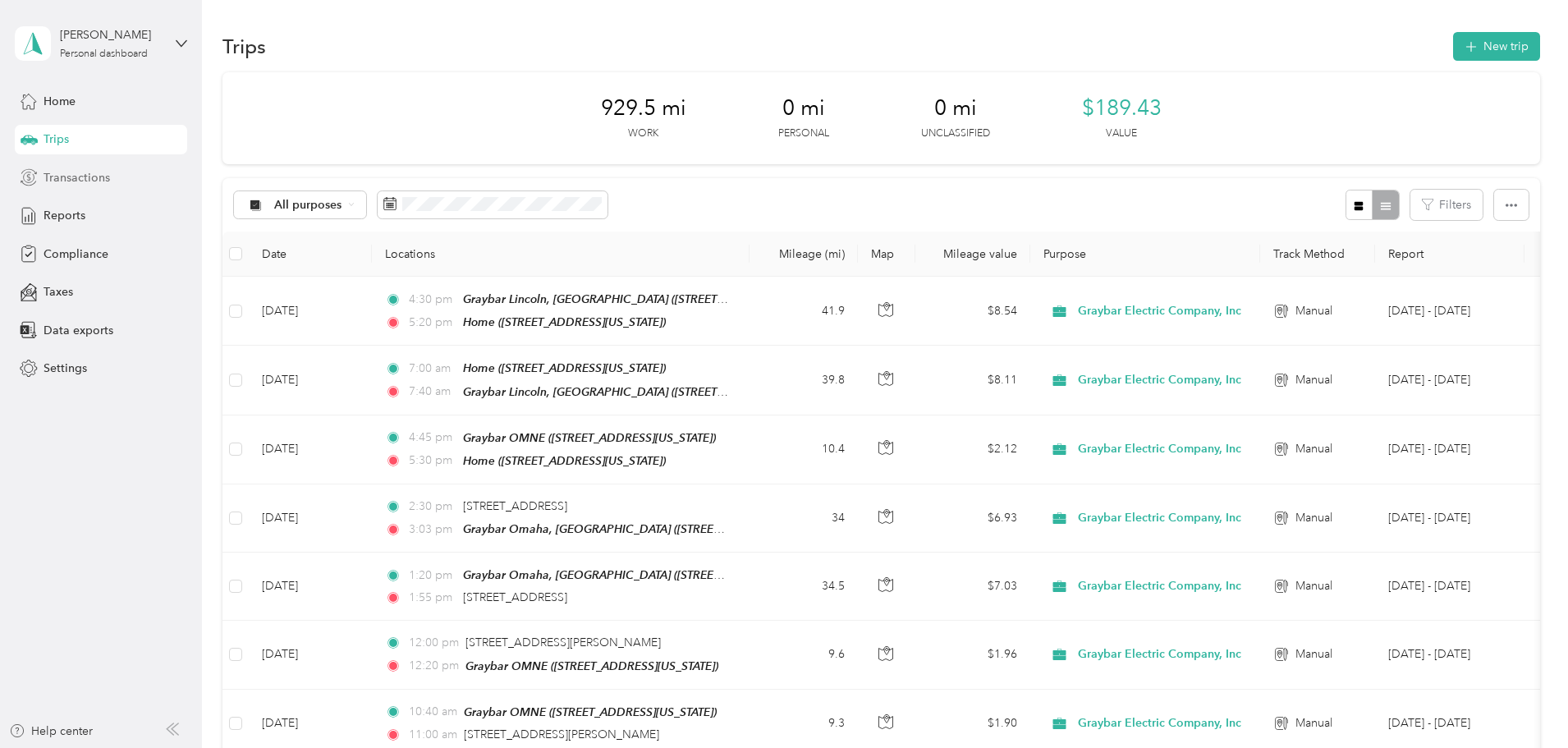
click at [81, 176] on span "Transactions" at bounding box center [77, 177] width 66 height 17
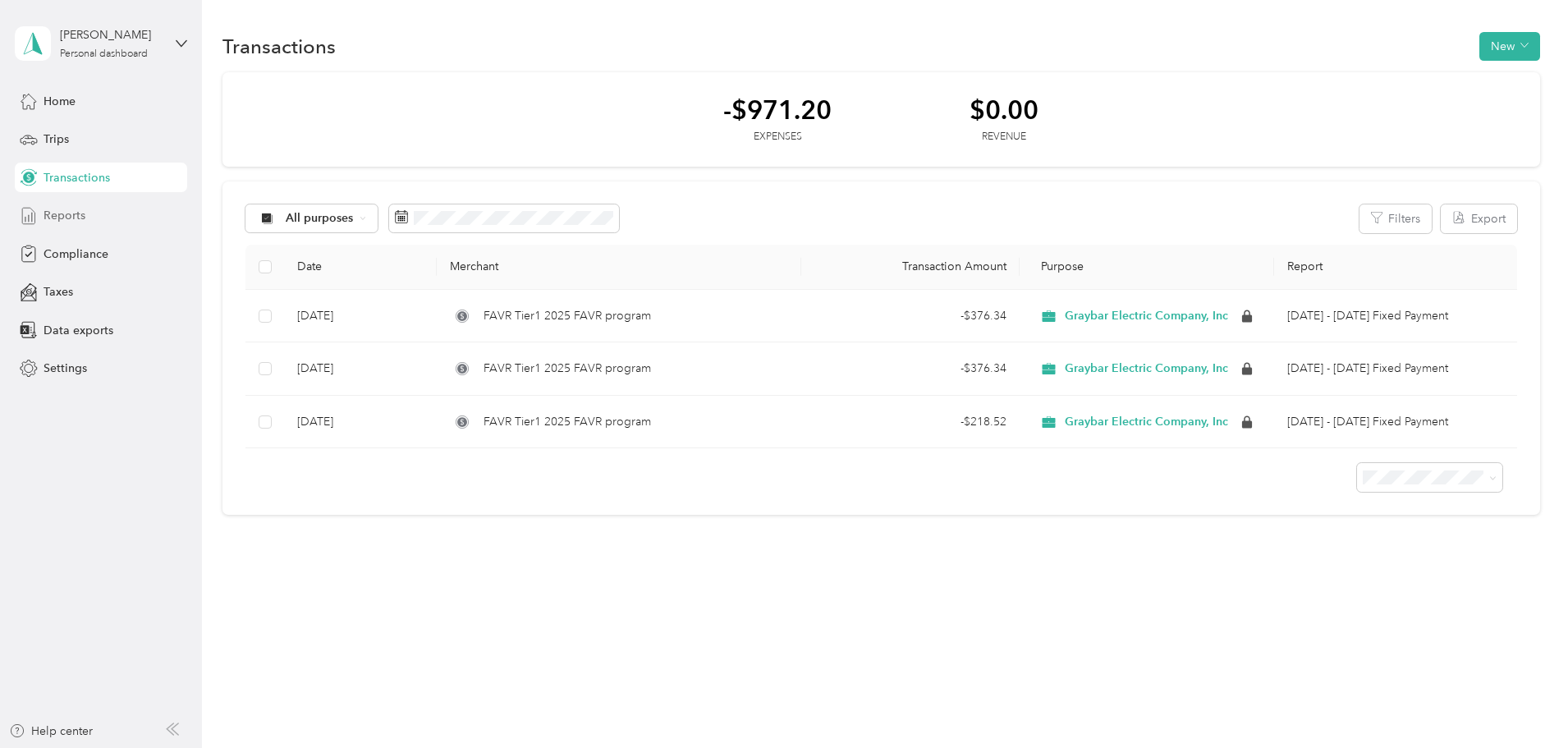
click at [69, 213] on span "Reports" at bounding box center [65, 215] width 42 height 17
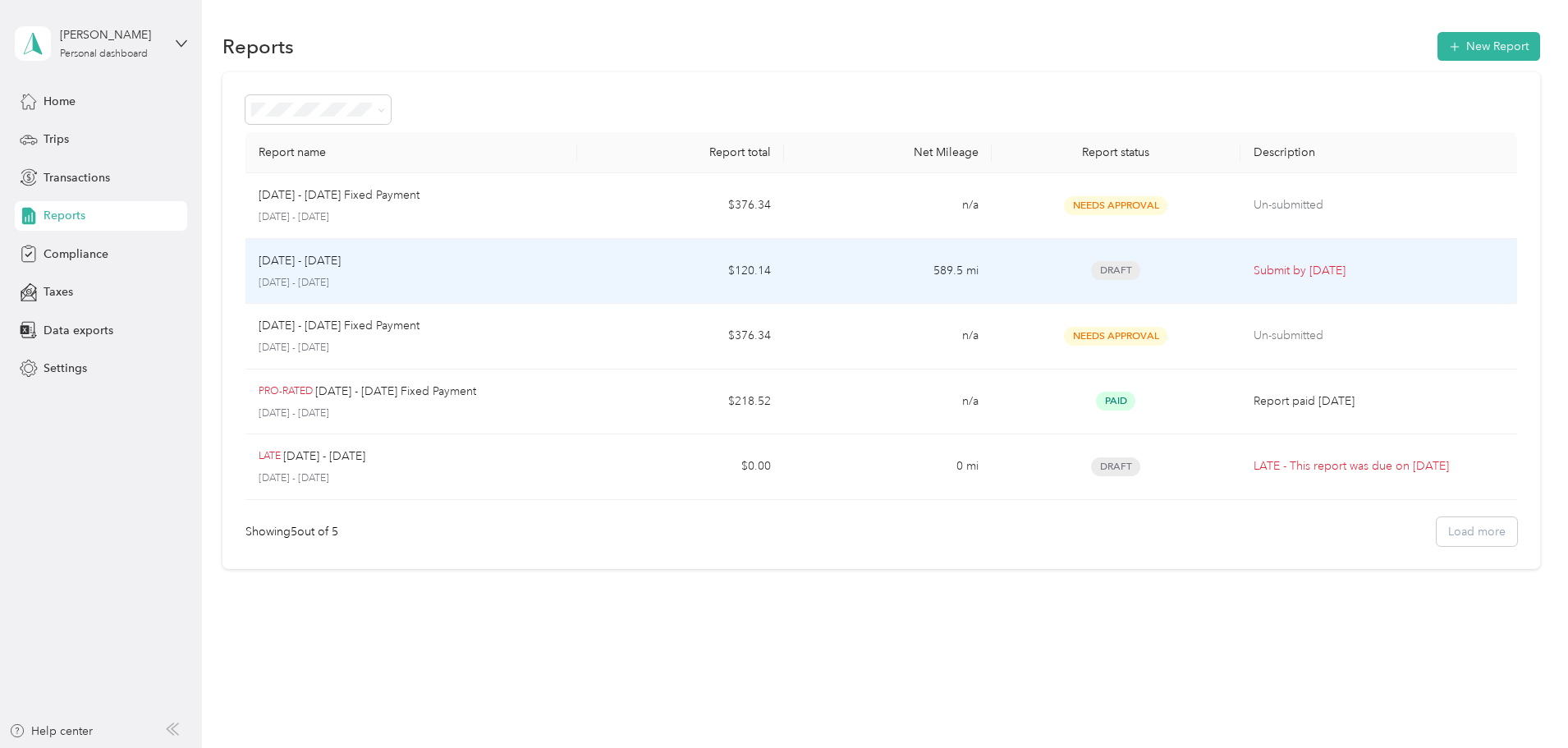
click at [578, 271] on td "[DATE] - [DATE] [DATE] - [DATE]" at bounding box center [411, 271] width 332 height 65
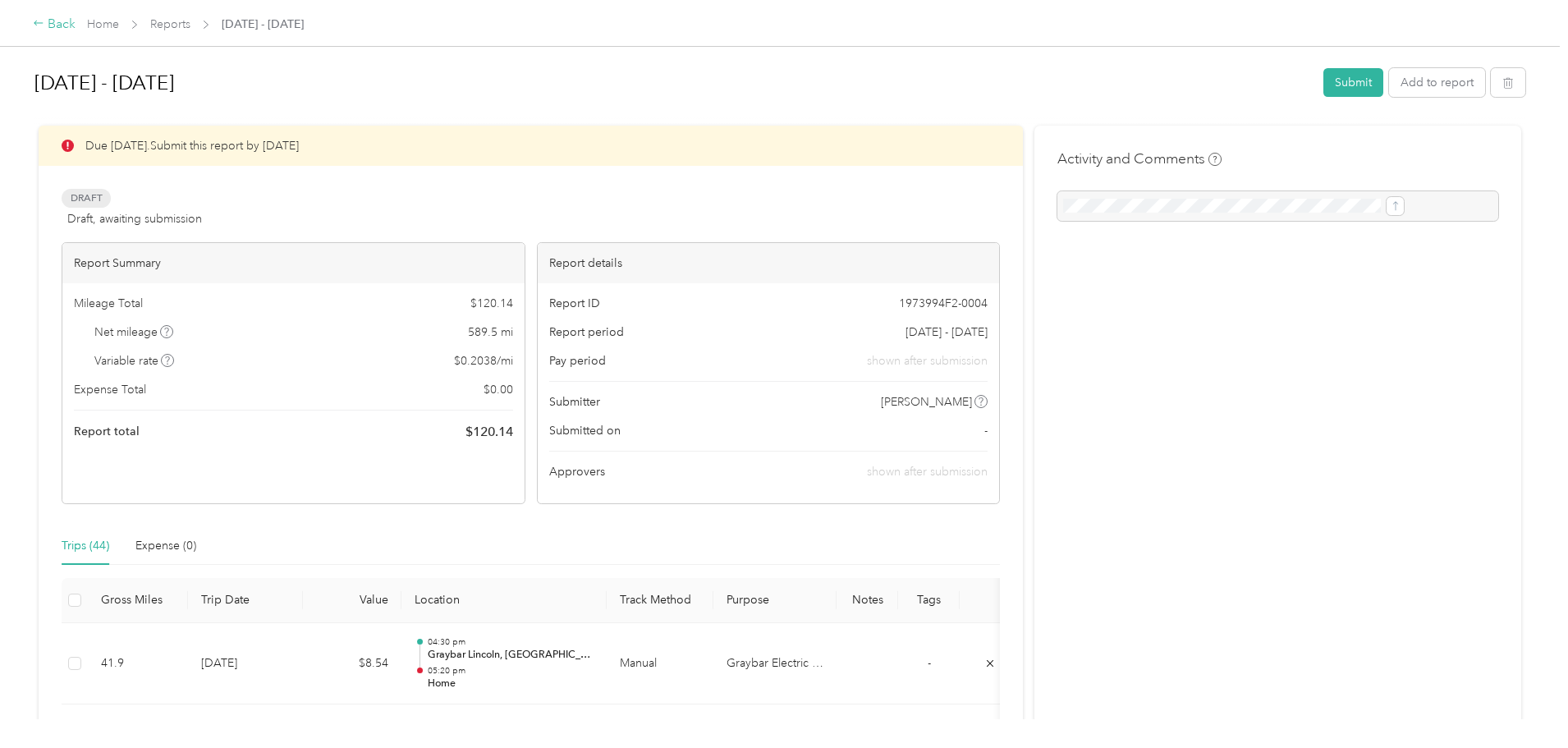
click at [75, 21] on div "Back" at bounding box center [55, 25] width 43 height 20
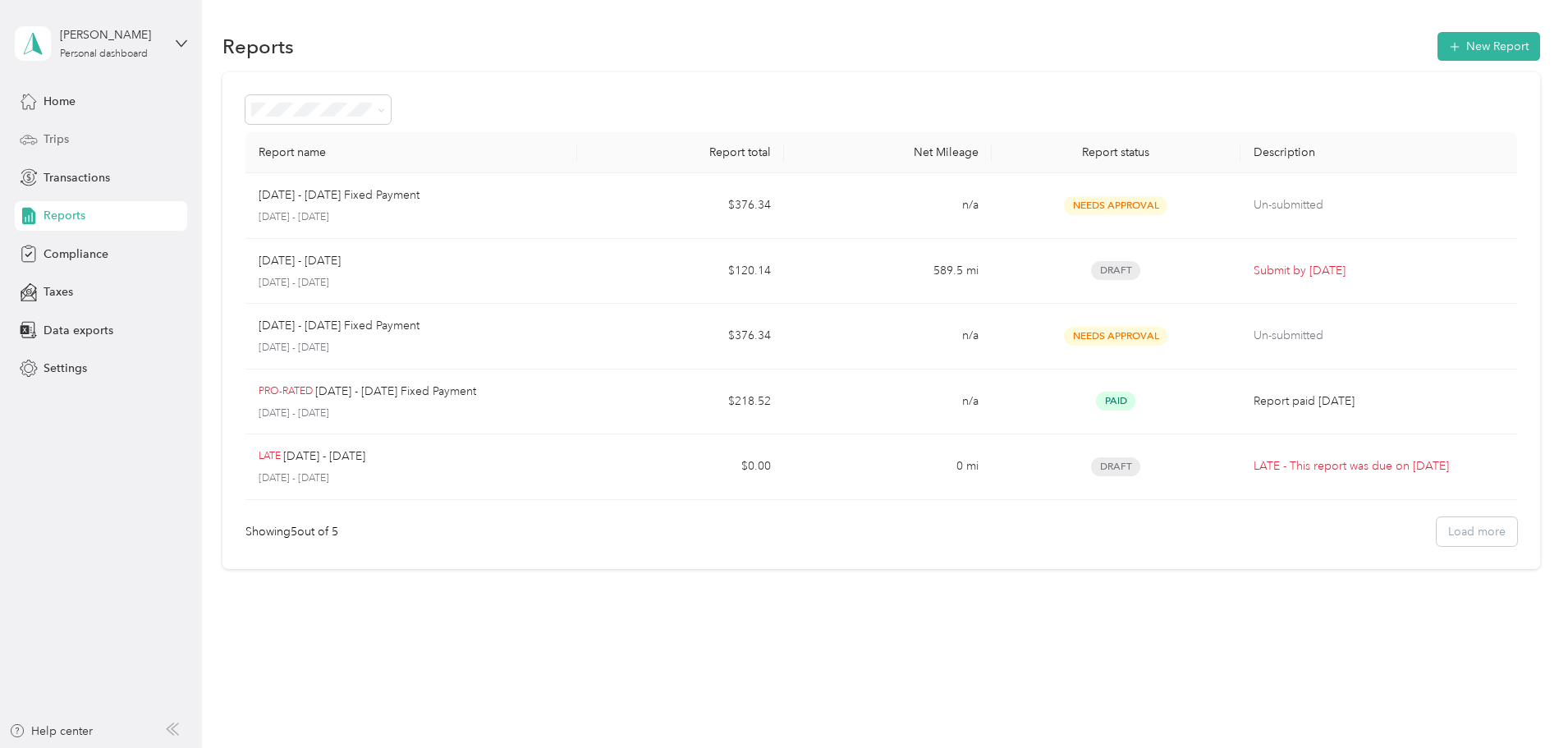
click at [64, 138] on span "Trips" at bounding box center [56, 139] width 26 height 17
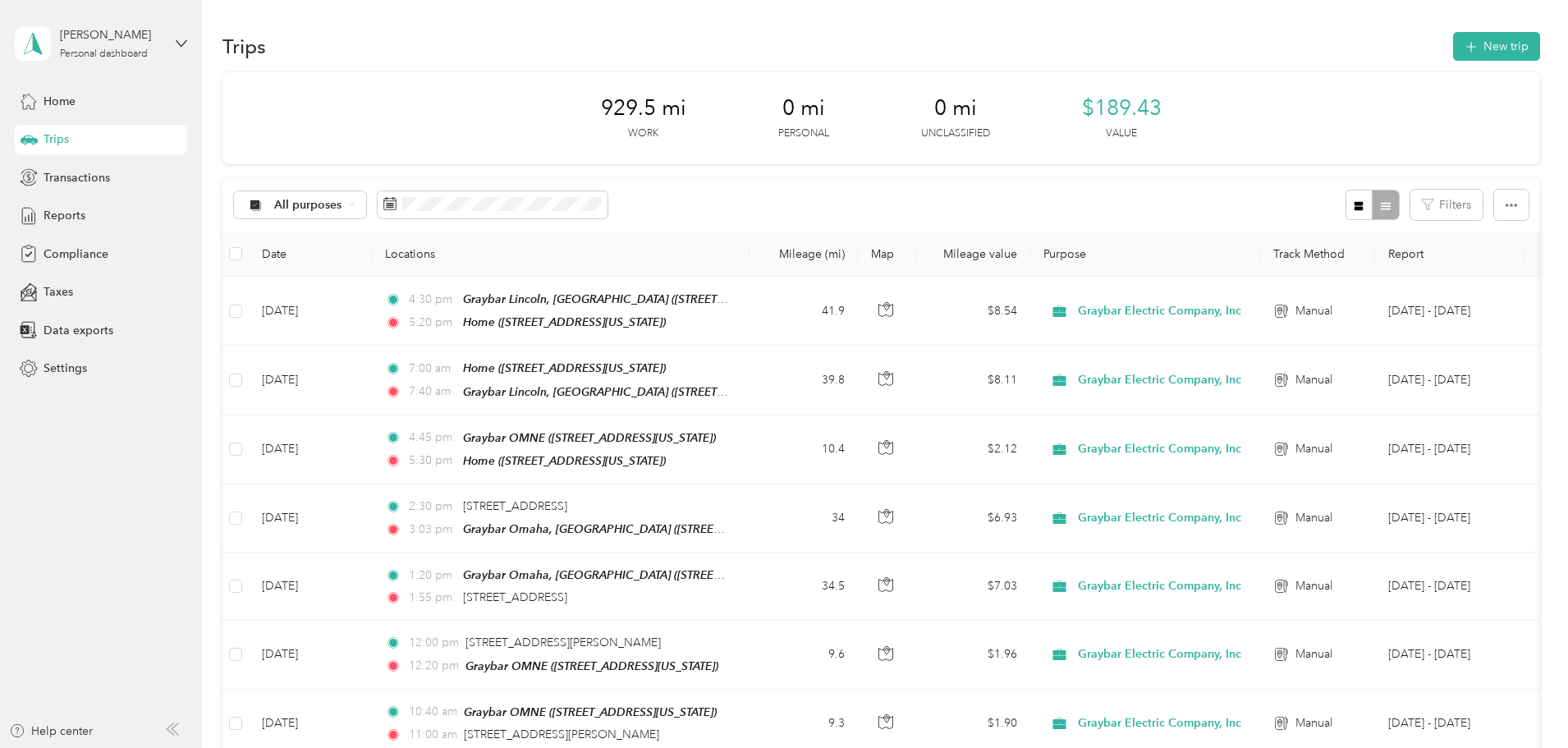
click at [1120, 107] on span "$189.43" at bounding box center [1122, 109] width 80 height 27
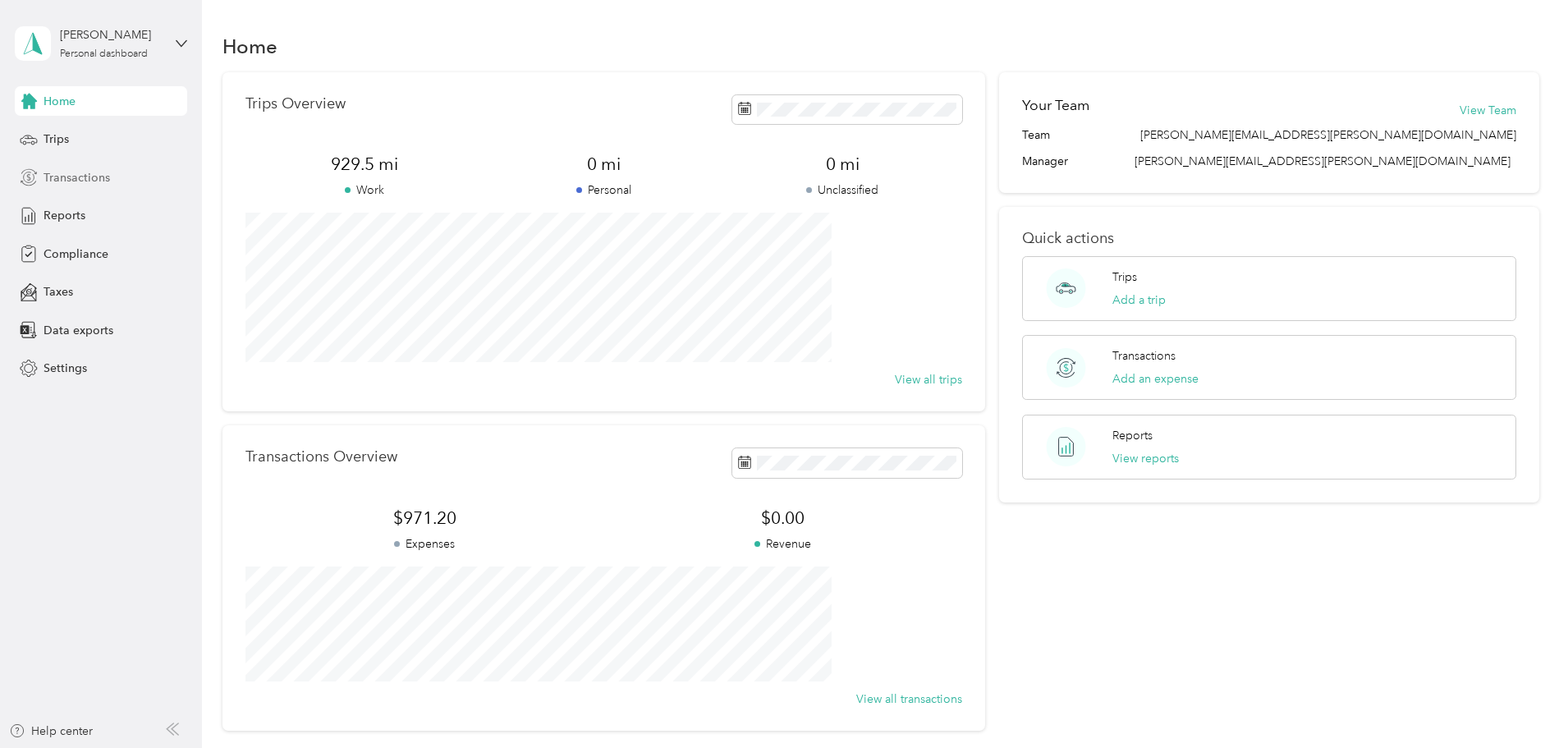
click at [87, 173] on span "Transactions" at bounding box center [77, 177] width 66 height 17
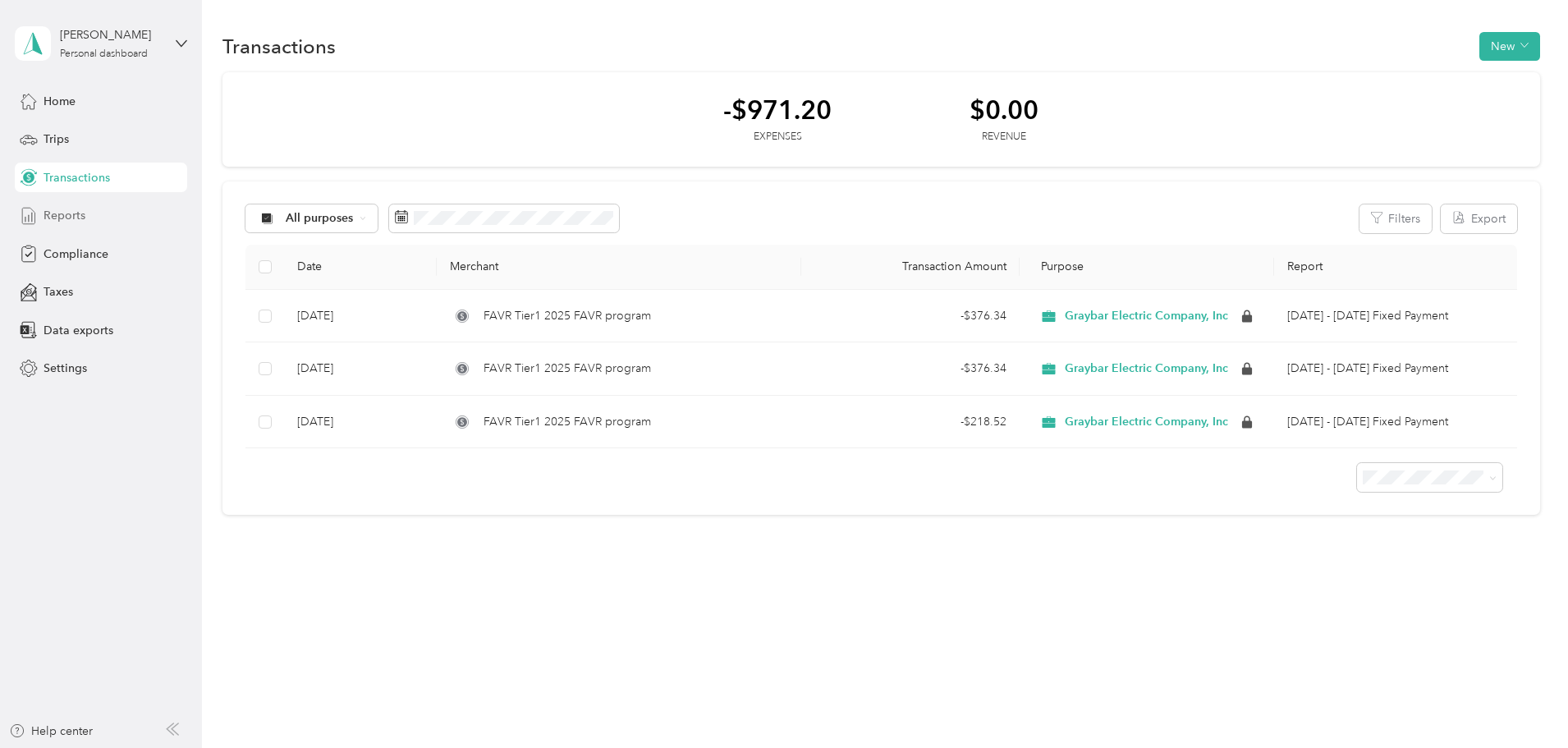
click at [64, 212] on span "Reports" at bounding box center [65, 215] width 42 height 17
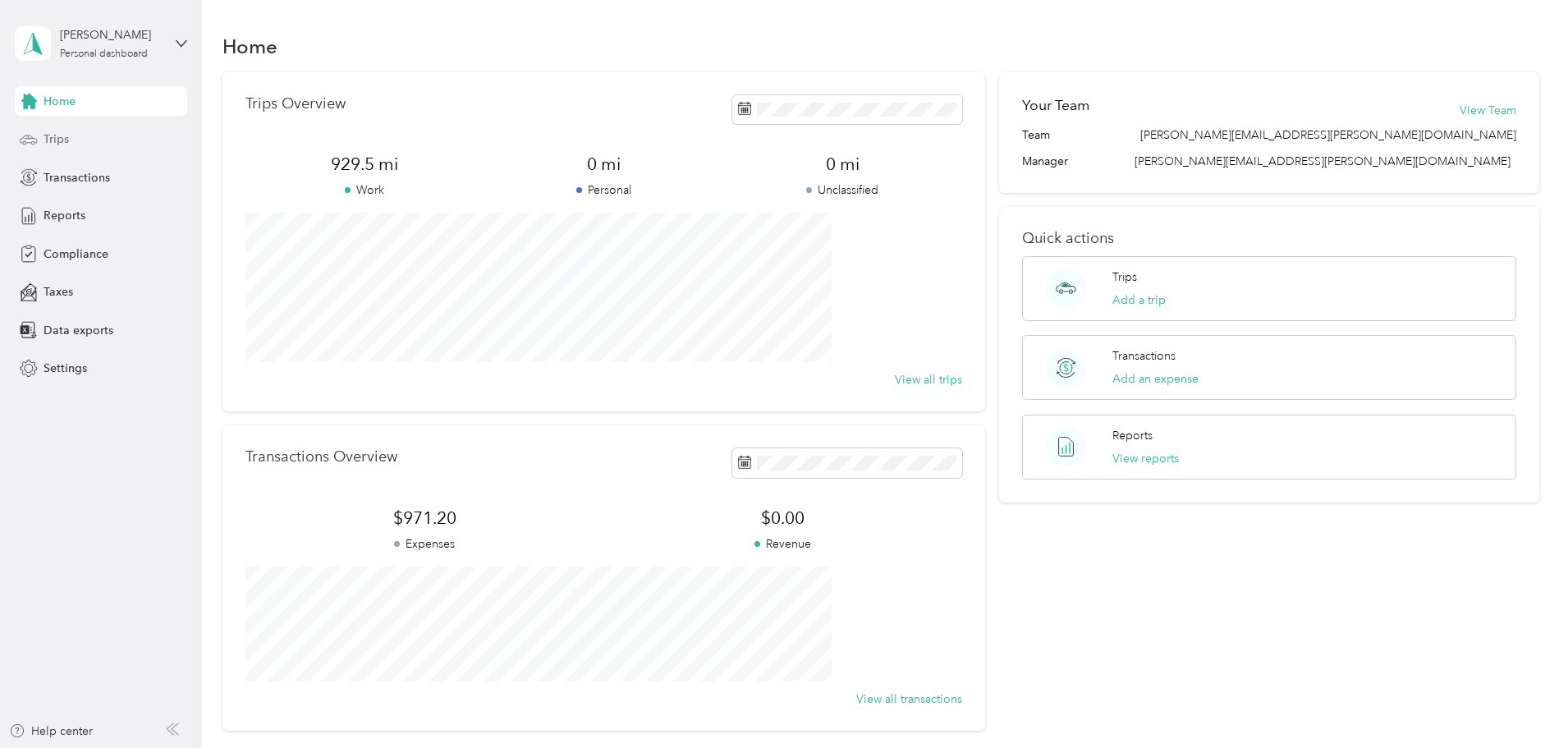
click at [56, 138] on span "Trips" at bounding box center [56, 139] width 26 height 17
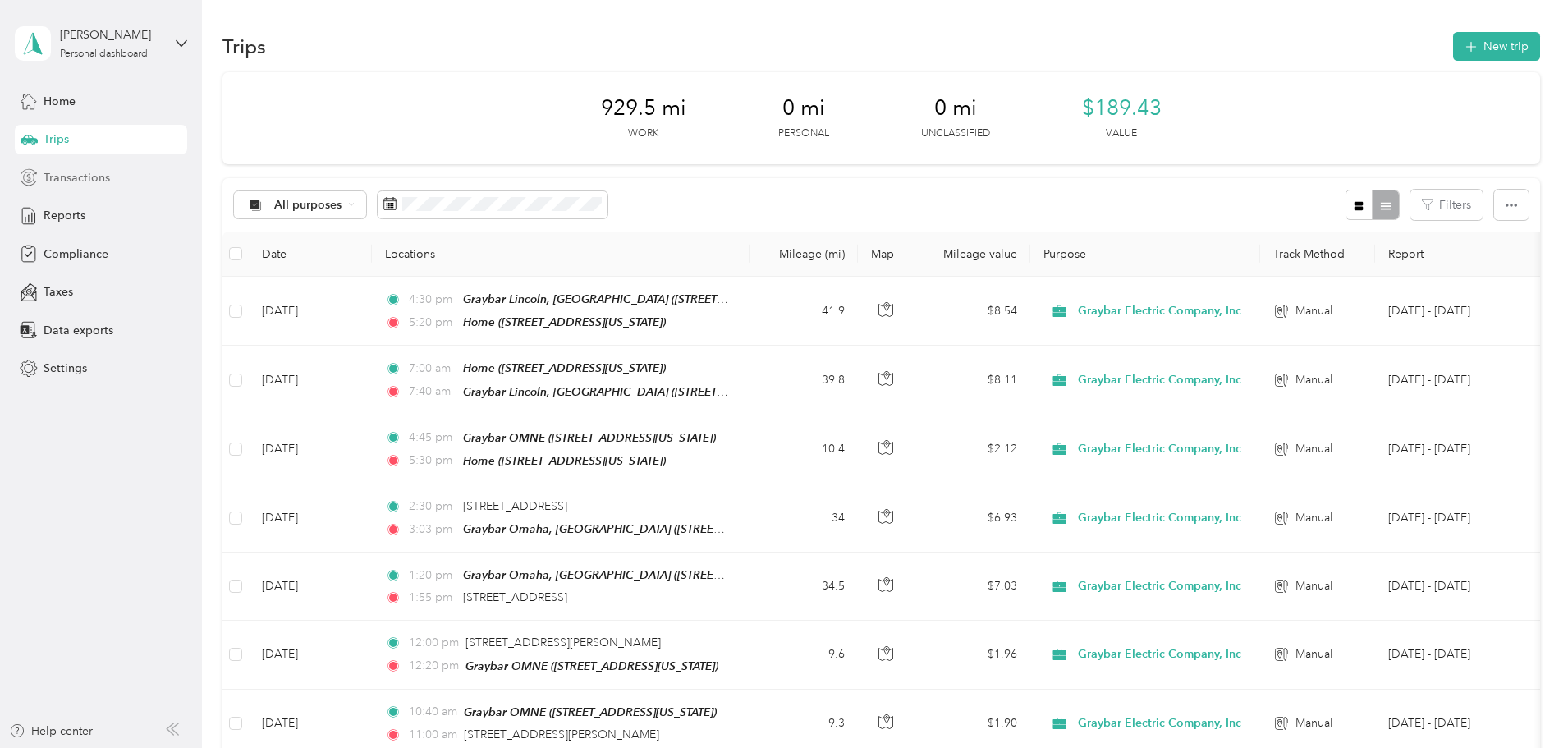
click at [63, 178] on span "Transactions" at bounding box center [77, 177] width 66 height 17
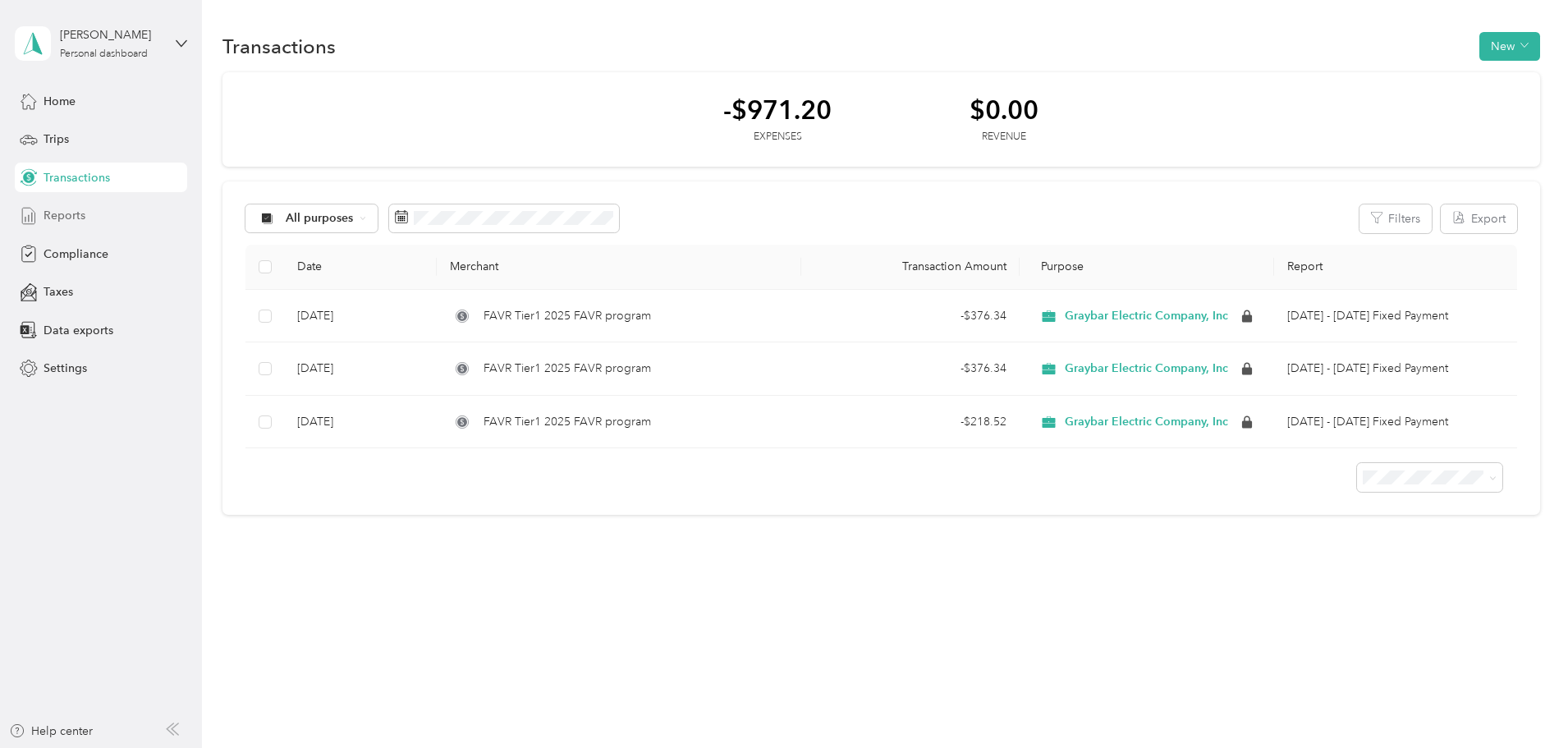
click at [52, 211] on span "Reports" at bounding box center [65, 215] width 42 height 17
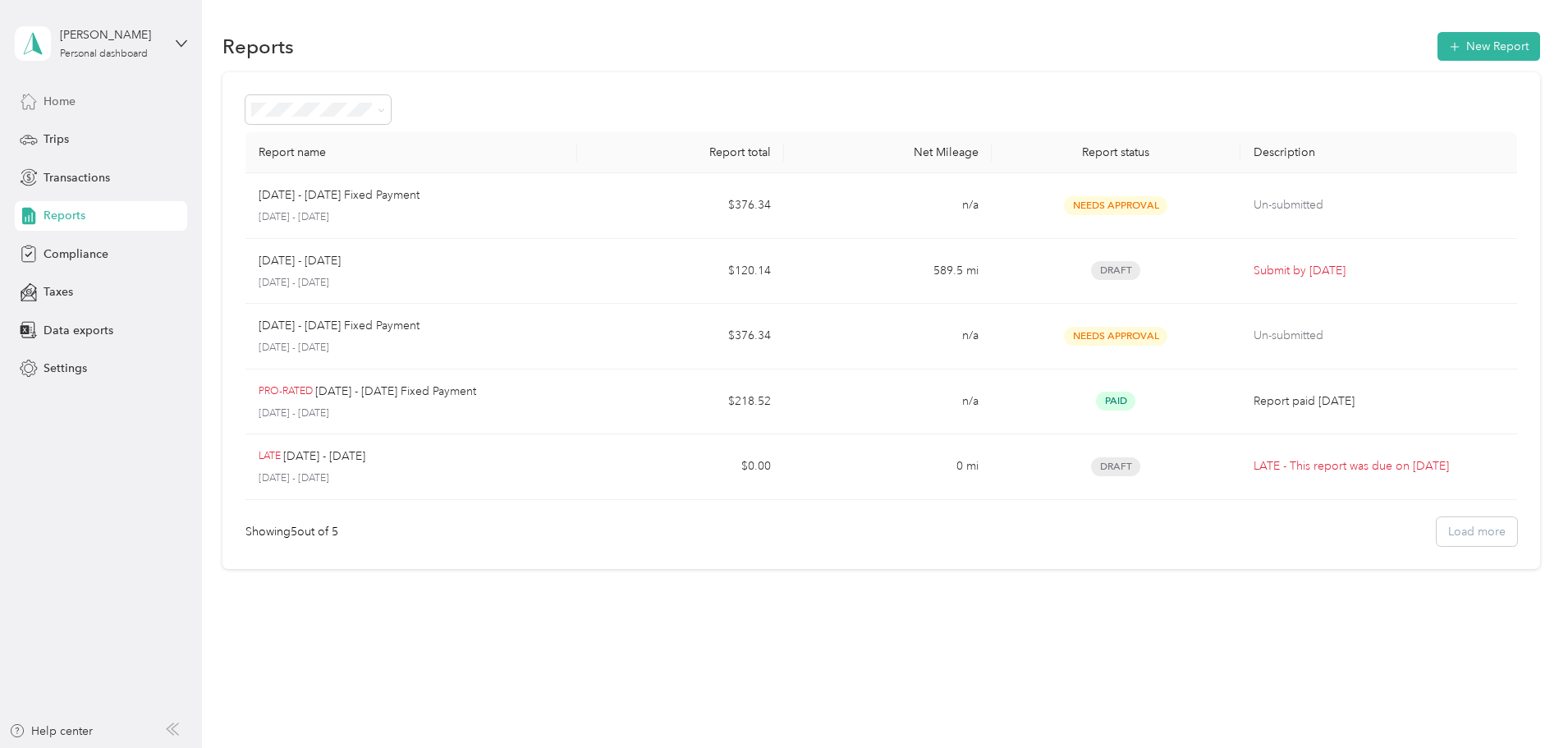
click at [63, 99] on span "Home" at bounding box center [60, 101] width 32 height 17
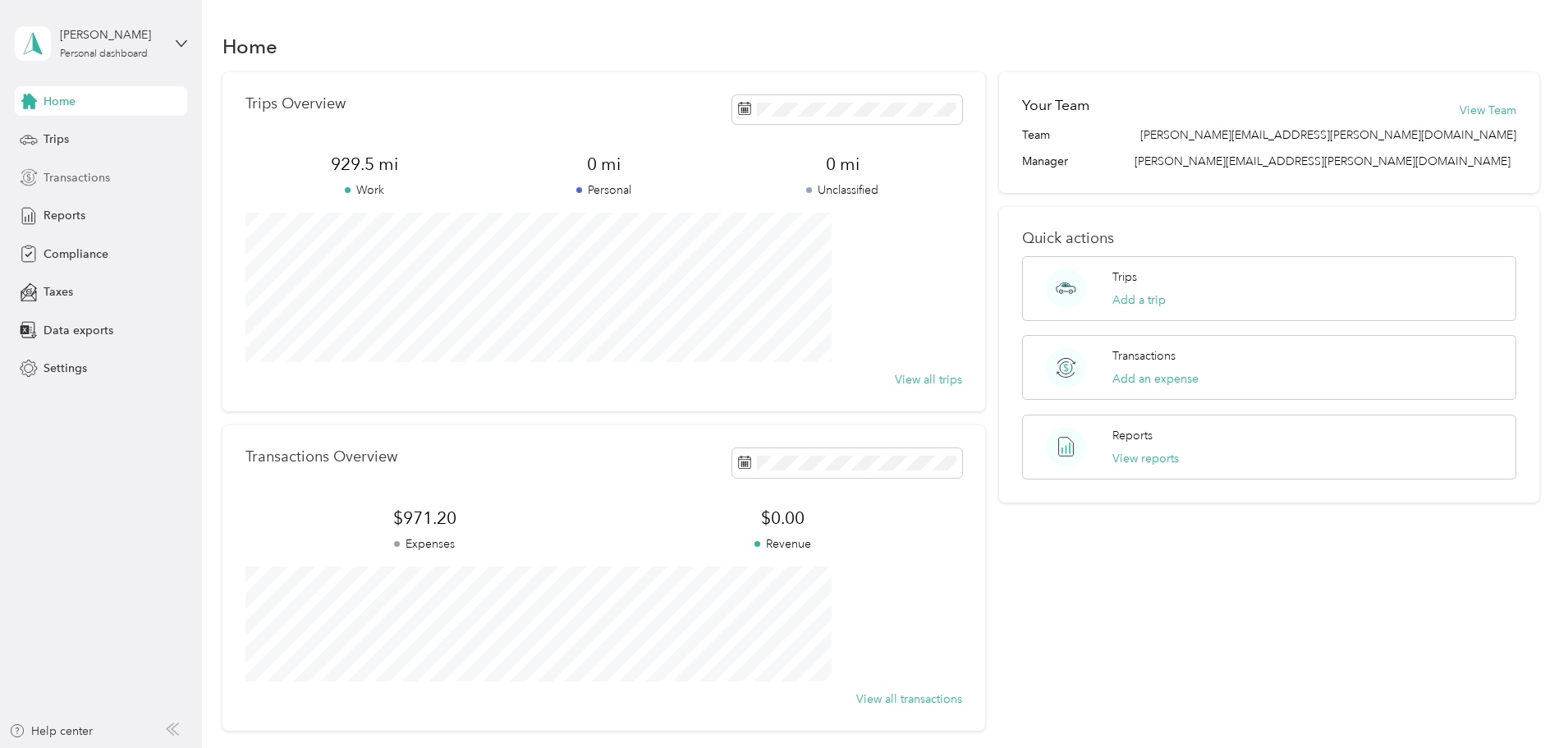
click at [74, 173] on span "Transactions" at bounding box center [77, 177] width 66 height 17
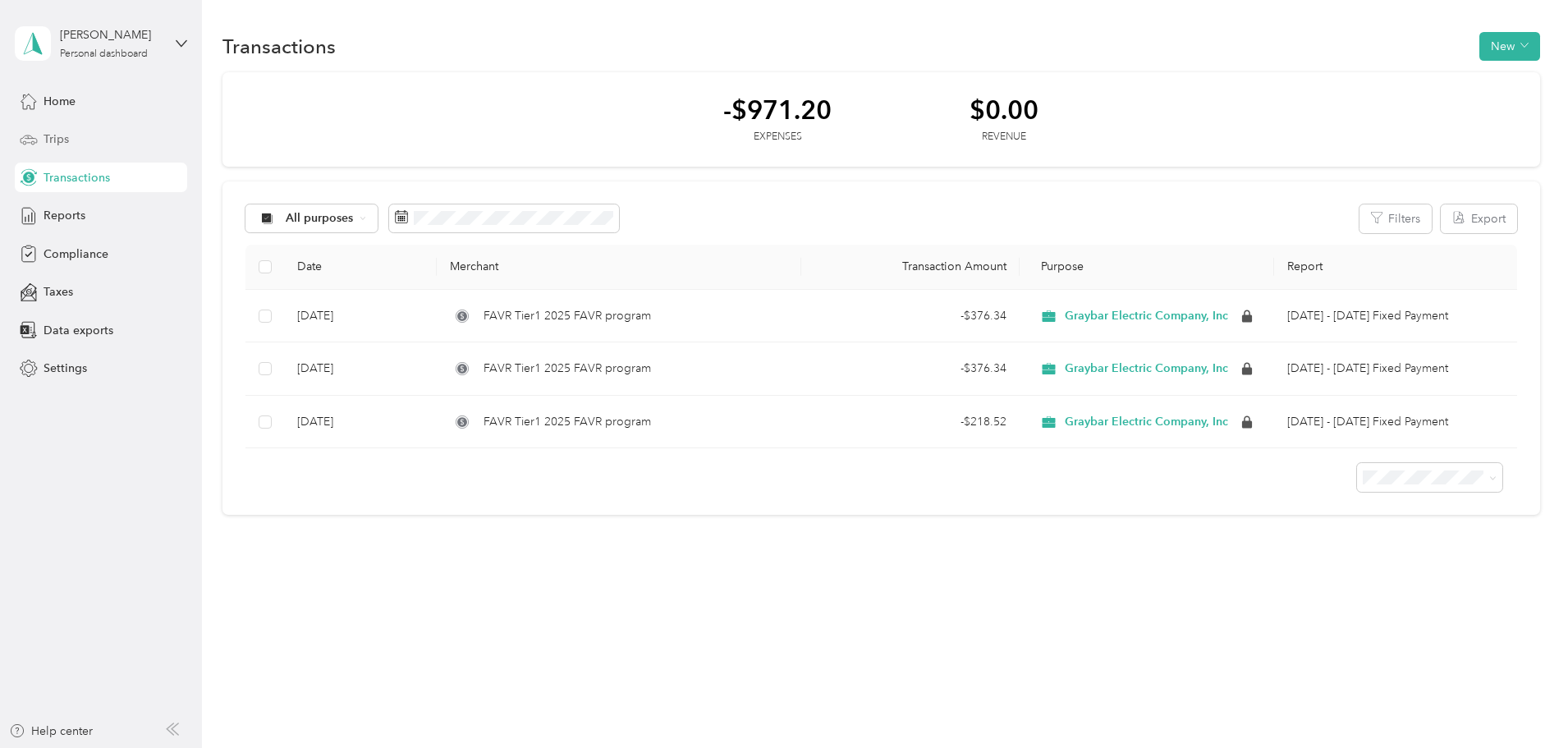
click at [57, 134] on span "Trips" at bounding box center [56, 139] width 26 height 17
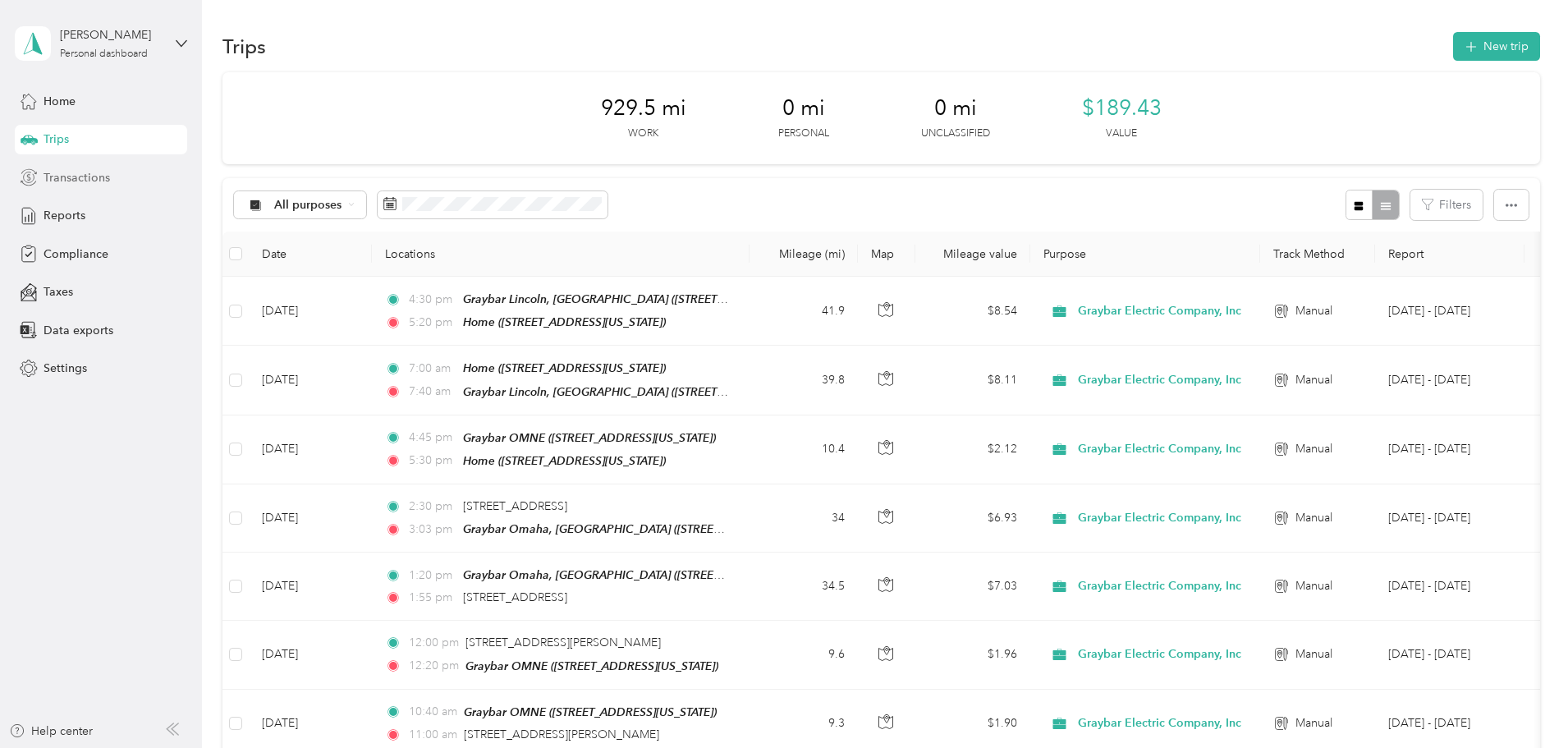
click at [85, 179] on span "Transactions" at bounding box center [77, 177] width 66 height 17
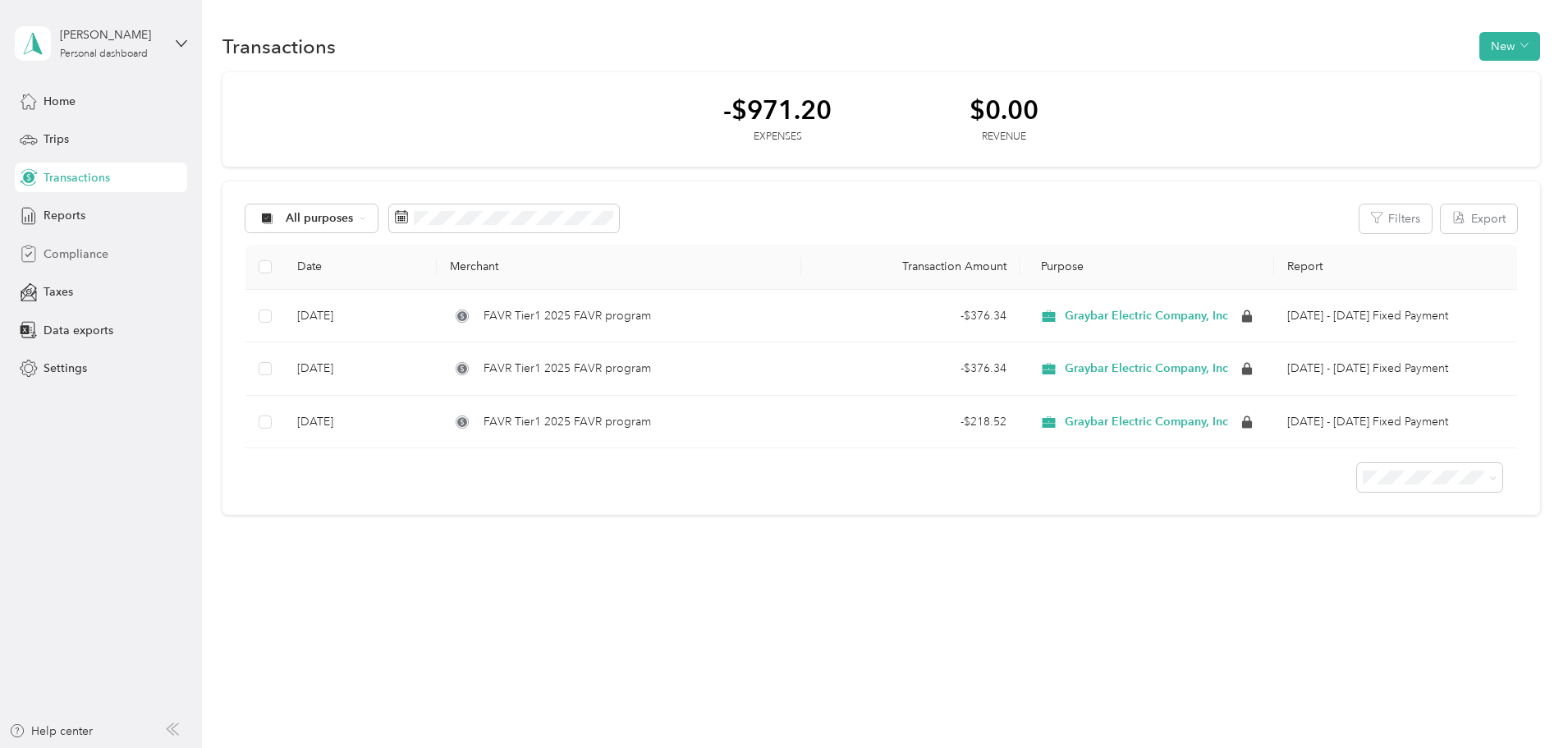
click at [74, 249] on span "Compliance" at bounding box center [76, 253] width 65 height 17
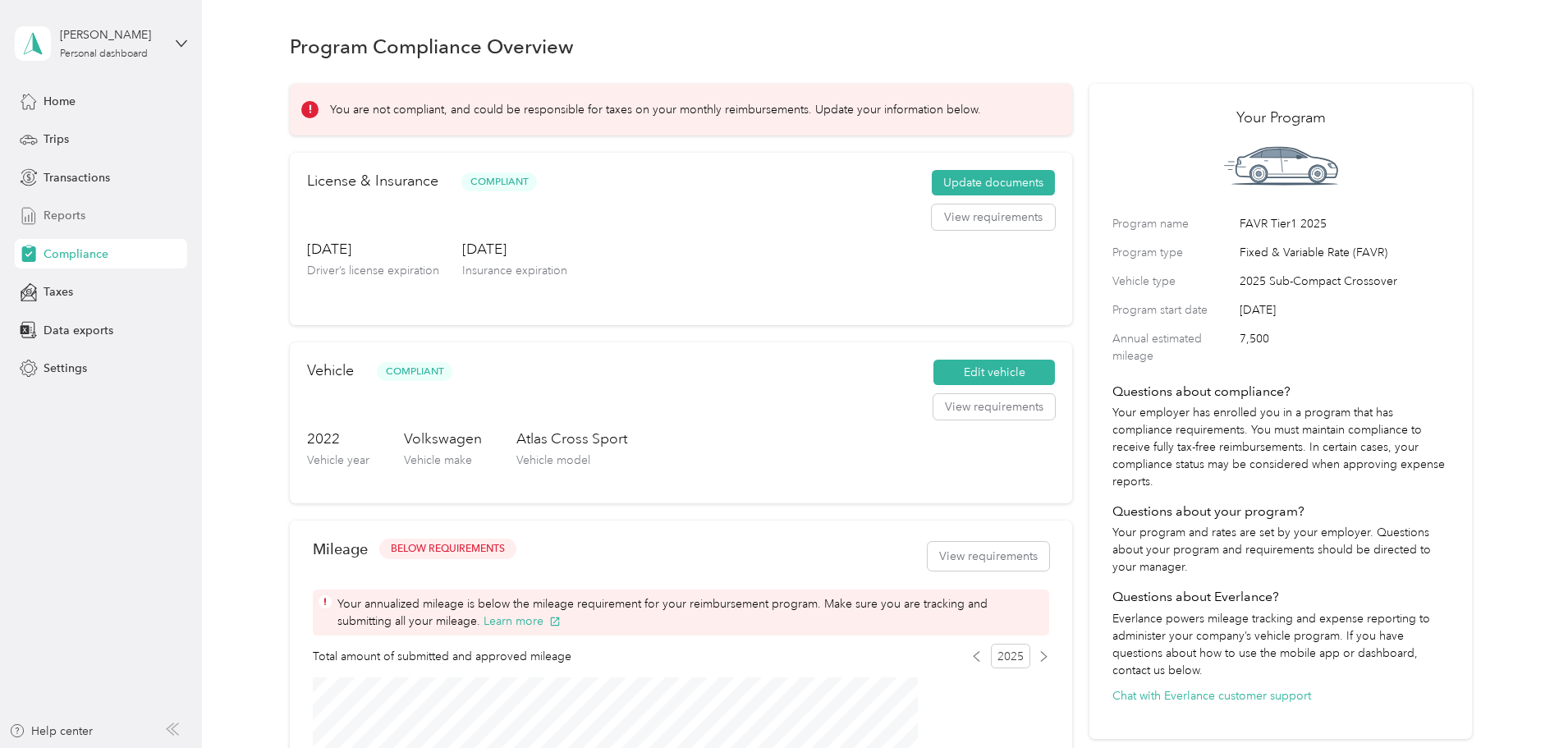
click at [63, 216] on span "Reports" at bounding box center [65, 215] width 42 height 17
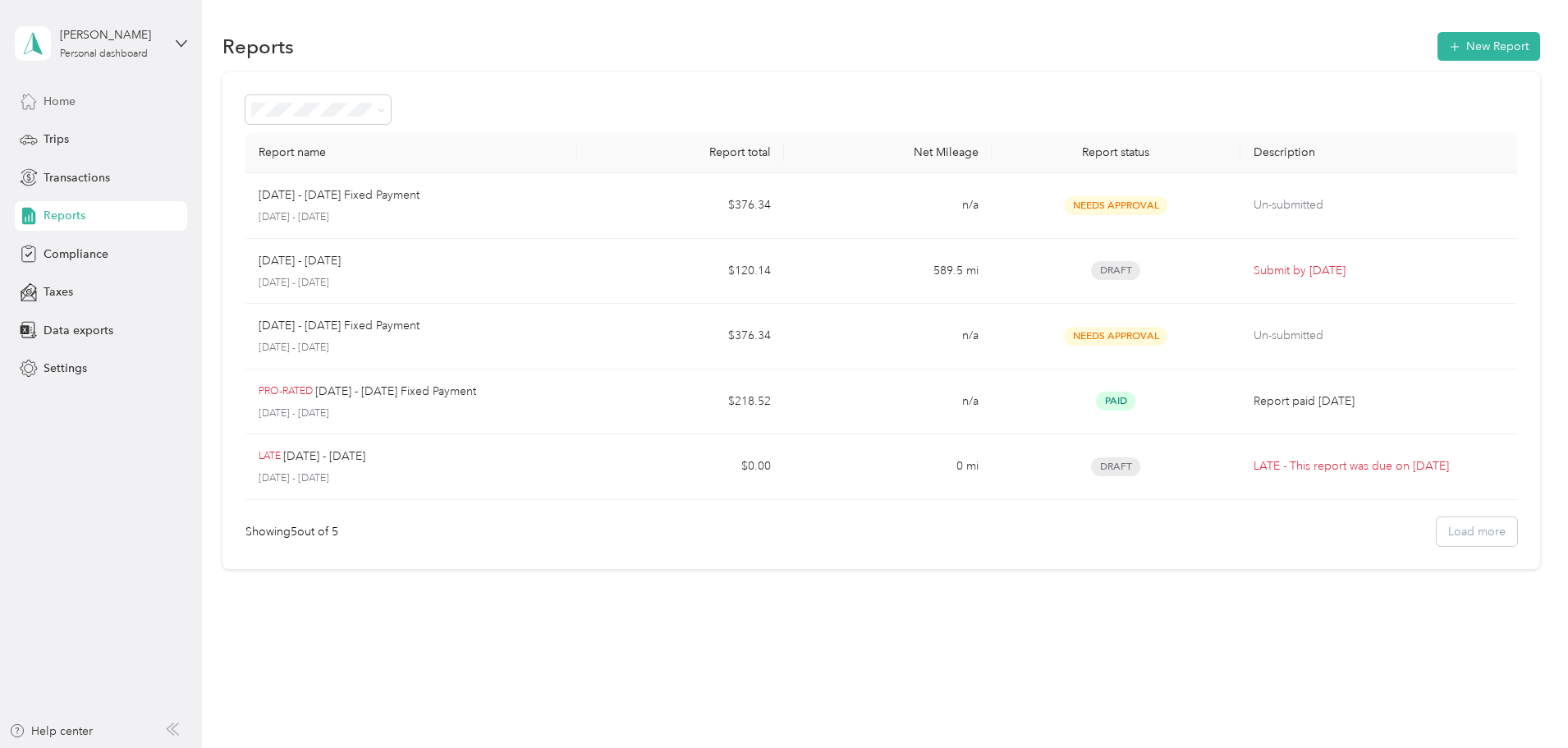
click at [64, 99] on span "Home" at bounding box center [60, 101] width 32 height 17
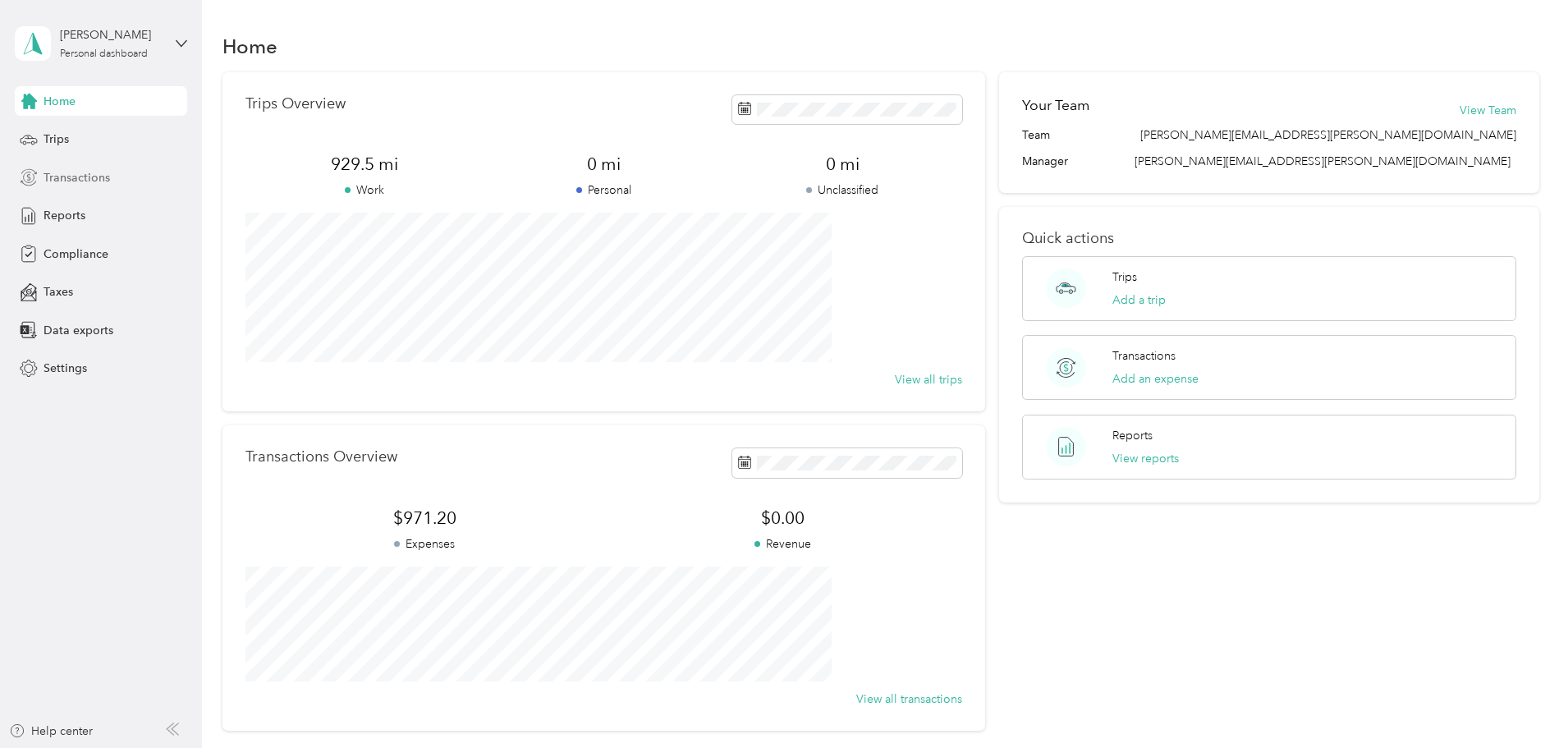
click at [83, 178] on span "Transactions" at bounding box center [77, 177] width 66 height 17
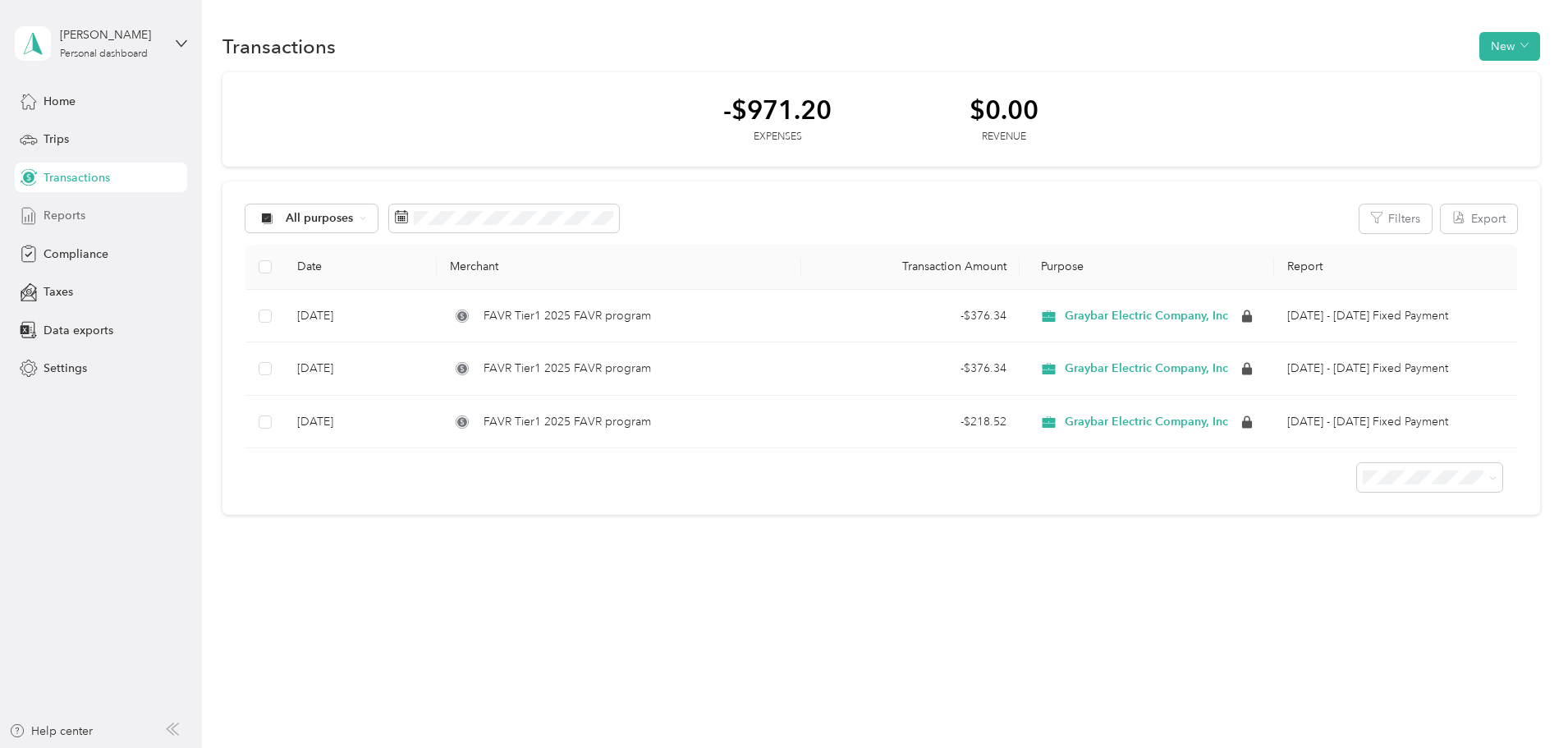
click at [70, 217] on span "Reports" at bounding box center [65, 215] width 42 height 17
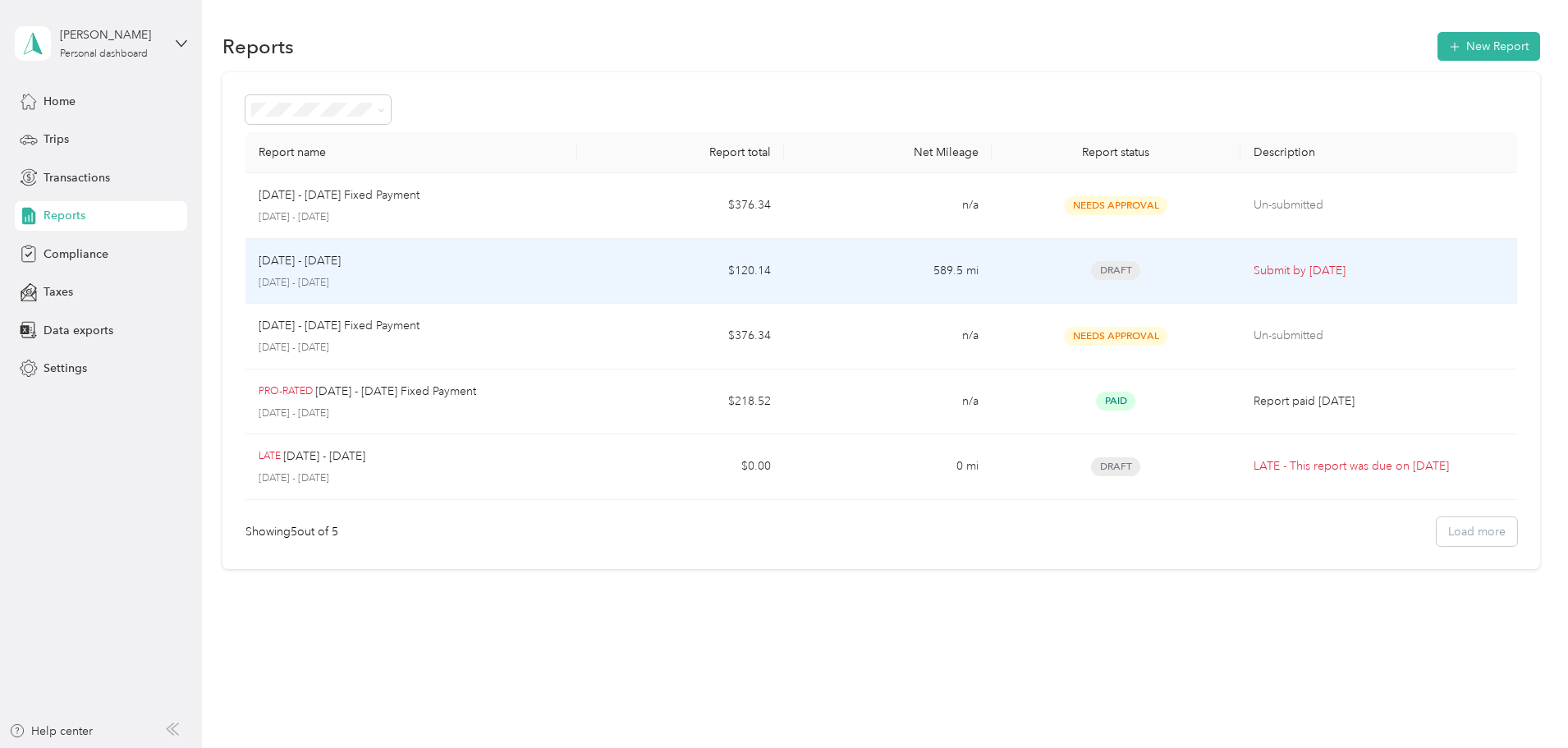
click at [564, 271] on div "[DATE] - [DATE] [DATE] - [DATE]" at bounding box center [411, 271] width 306 height 39
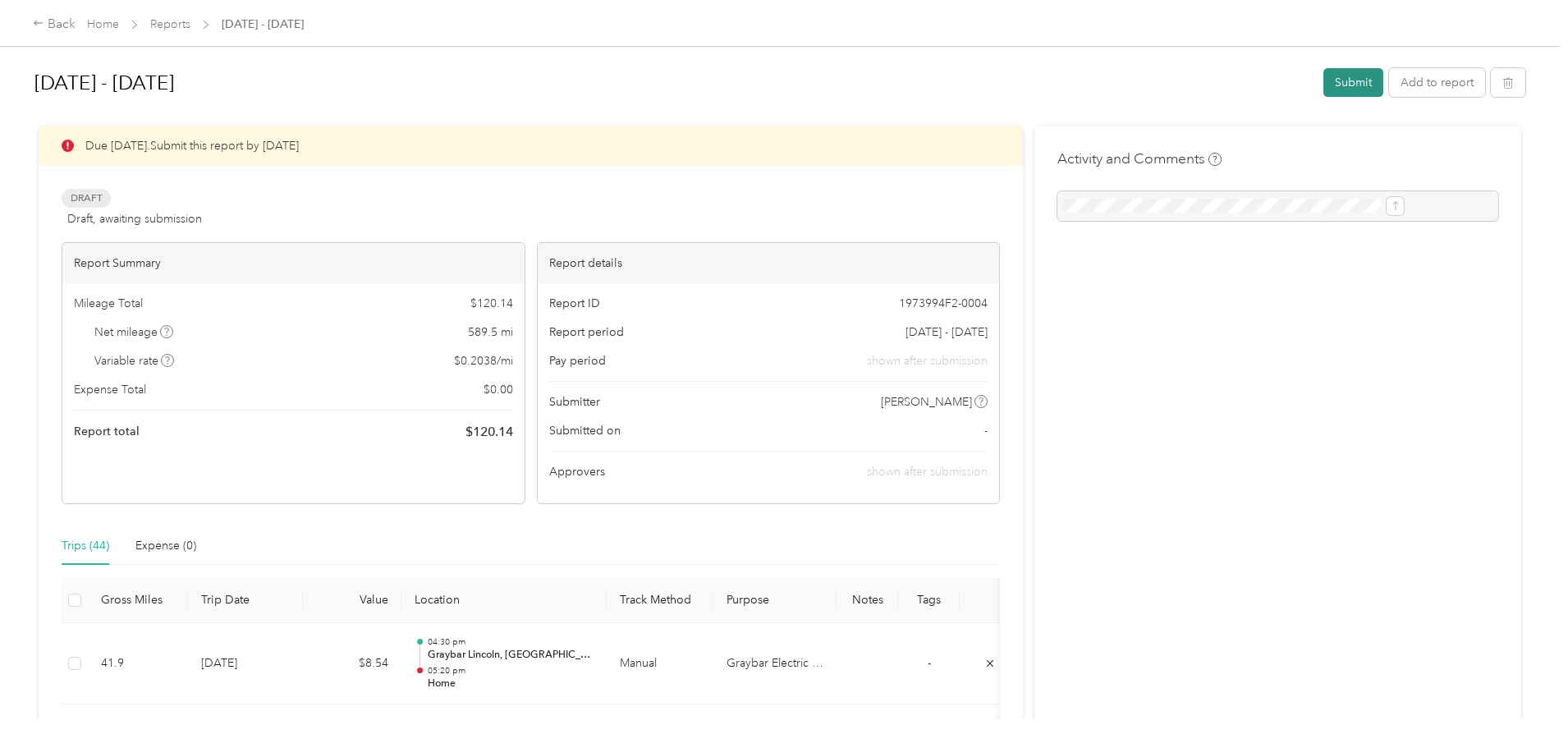
click at [1324, 76] on button "Submit" at bounding box center [1353, 82] width 60 height 29
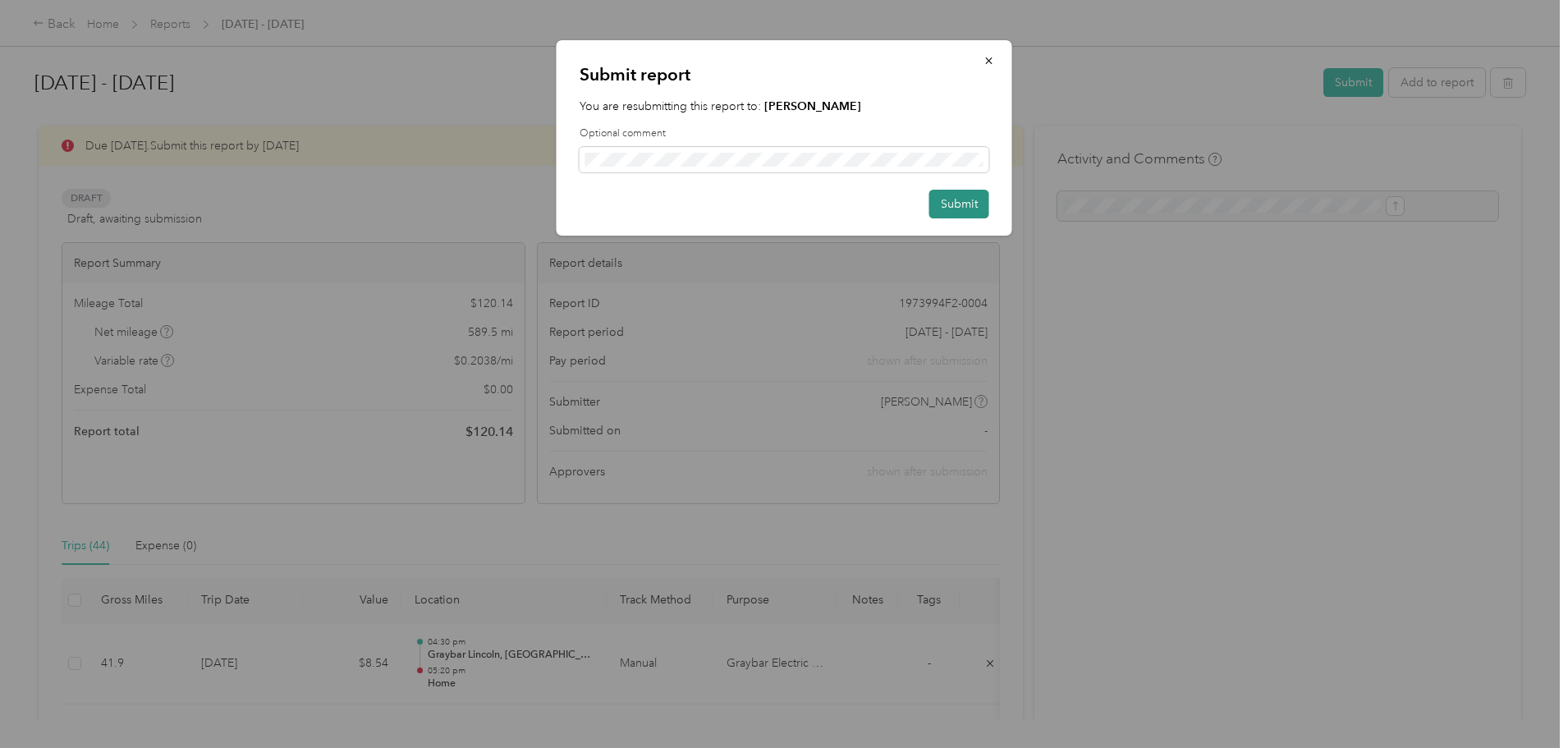
click at [956, 200] on button "Submit" at bounding box center [960, 204] width 60 height 29
